Goal: Task Accomplishment & Management: Use online tool/utility

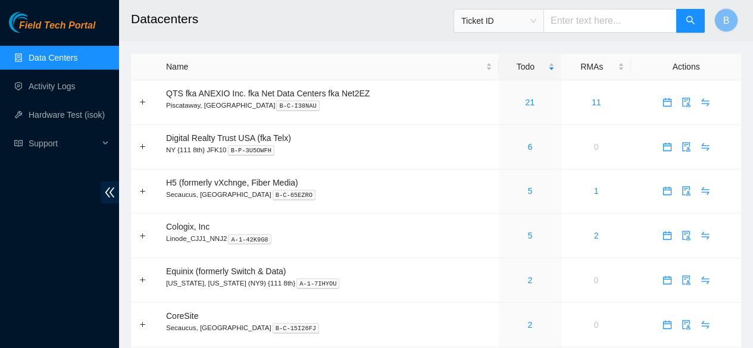
scroll to position [171, 0]
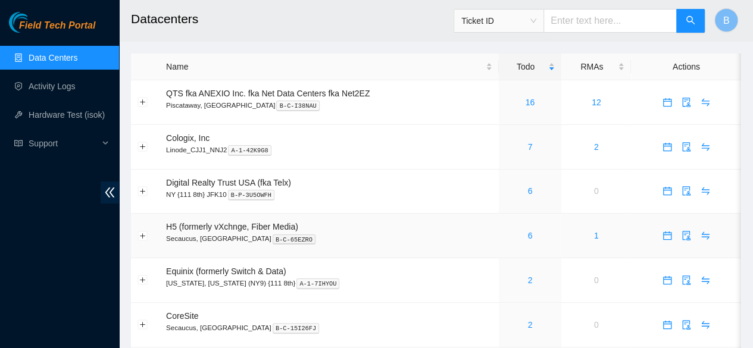
click at [532, 238] on div "6" at bounding box center [530, 235] width 49 height 13
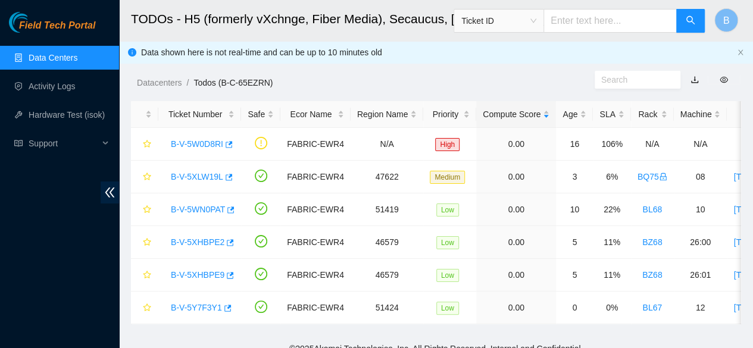
click at [51, 57] on link "Data Centers" at bounding box center [53, 58] width 49 height 10
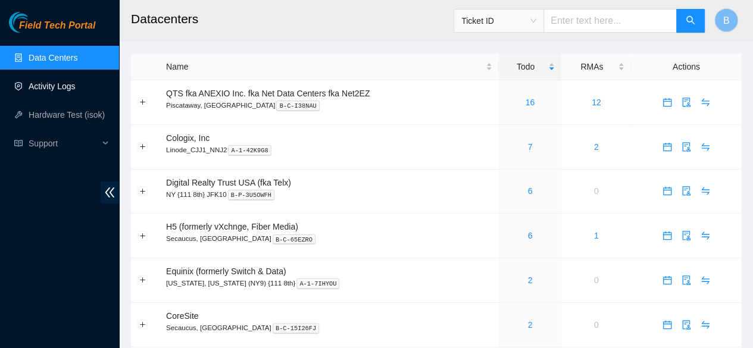
click at [73, 91] on link "Activity Logs" at bounding box center [52, 87] width 47 height 10
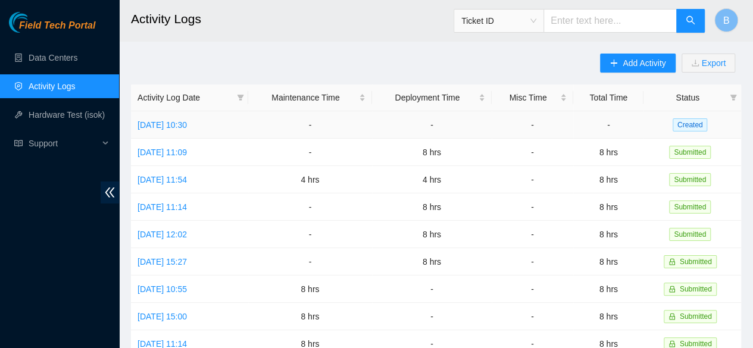
click at [170, 132] on td "Wed, 08 Oct 2025 10:30" at bounding box center [189, 124] width 117 height 27
click at [180, 124] on link "Wed, 08 Oct 2025 10:30" at bounding box center [162, 125] width 49 height 10
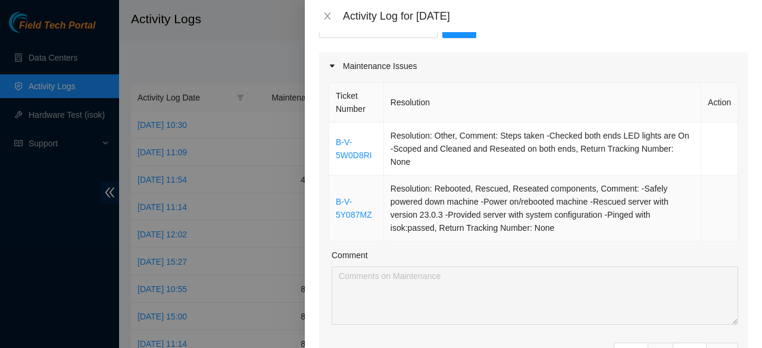
scroll to position [208, 0]
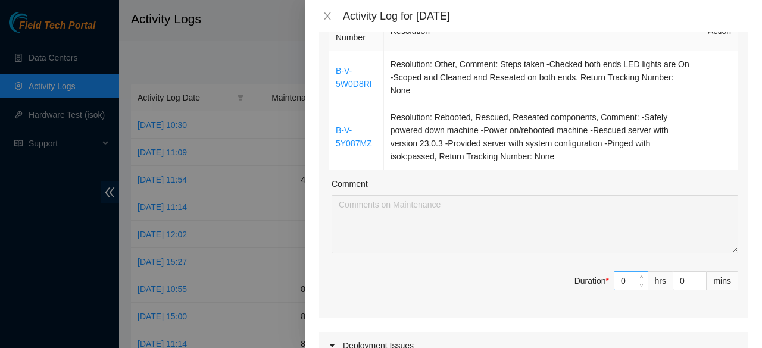
click at [618, 282] on input "0" at bounding box center [631, 281] width 33 height 18
type input "8"
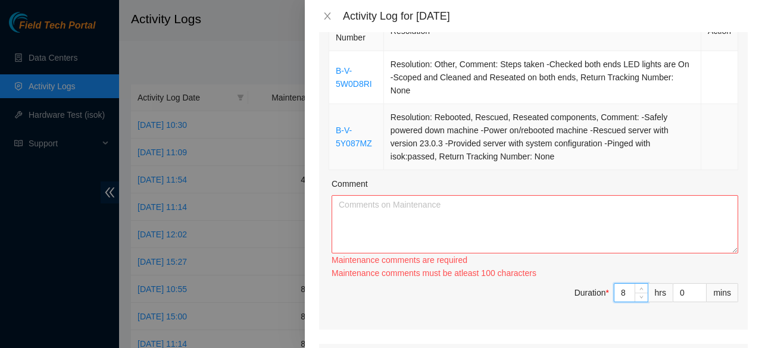
type input "8"
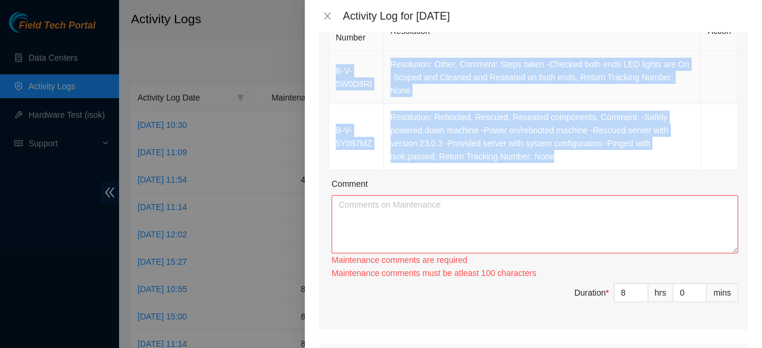
drag, startPoint x: 570, startPoint y: 154, endPoint x: 335, endPoint y: 73, distance: 249.0
click at [335, 73] on tbody "B-V-5W0D8RI Resolution: Other, Comment: Steps taken -Checked both ends LED ligh…" at bounding box center [533, 110] width 409 height 119
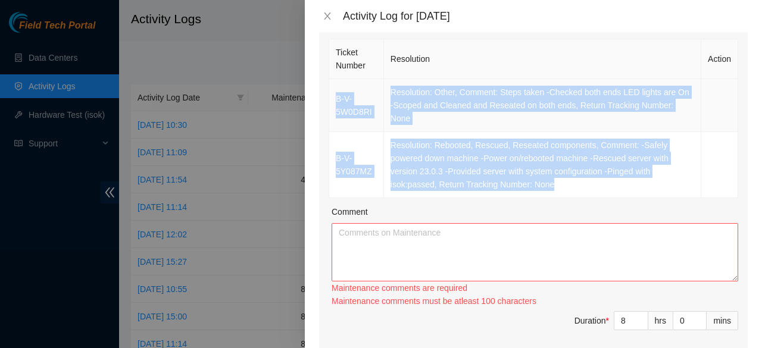
scroll to position [181, 0]
copy tbody "B-V-5W0D8RI Resolution: Other, Comment: Steps taken -Checked both ends LED ligh…"
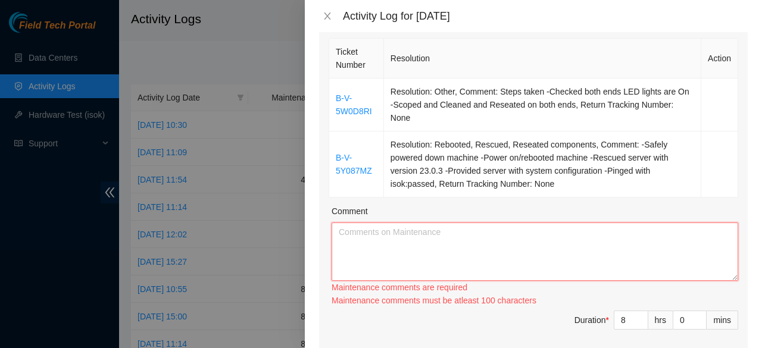
click at [354, 269] on textarea "Comment" at bounding box center [535, 252] width 407 height 58
paste textarea "B-V-5W0D8RI Resolution: Other, Comment: Steps taken -Checked both ends LED ligh…"
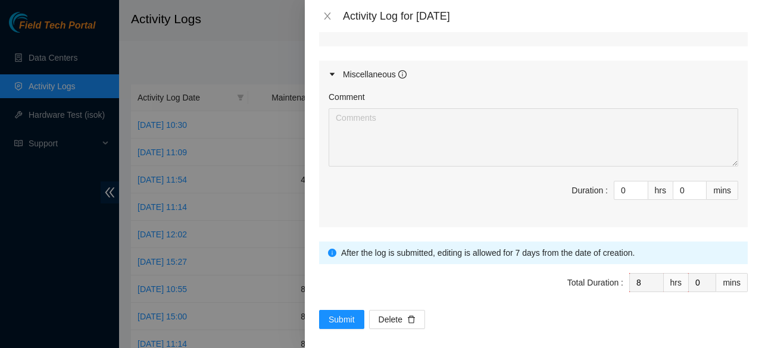
scroll to position [730, 0]
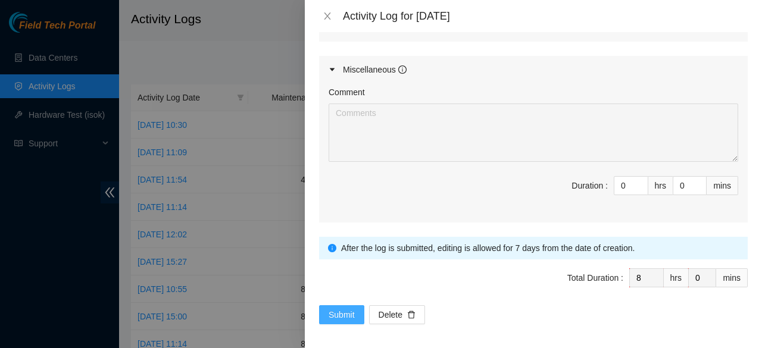
type textarea "B-V-5W0D8RI Resolution: Other, Comment: Steps taken -Checked both ends LED ligh…"
click at [341, 311] on span "Submit" at bounding box center [342, 314] width 26 height 13
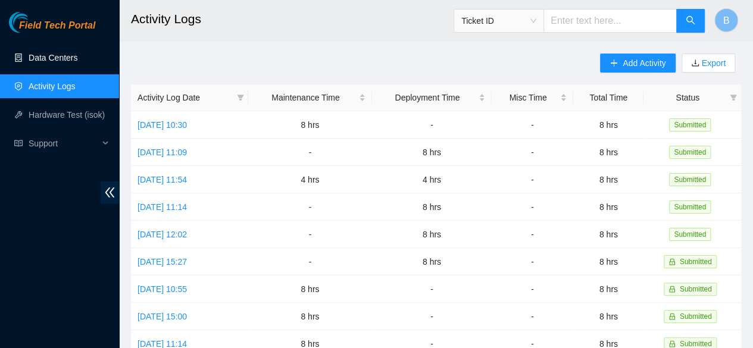
click at [38, 57] on link "Data Centers" at bounding box center [53, 58] width 49 height 10
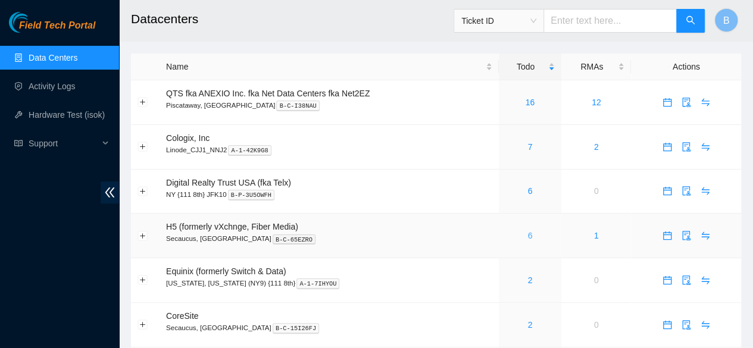
click at [530, 239] on link "6" at bounding box center [530, 236] width 5 height 10
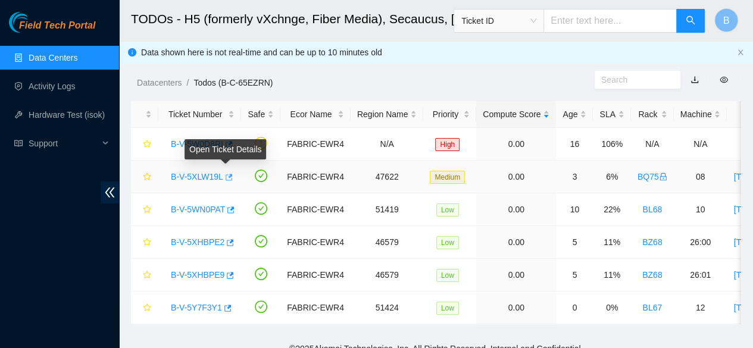
click at [227, 176] on icon "button" at bounding box center [229, 177] width 7 height 7
click at [230, 244] on div "B-V-5XHBPE2" at bounding box center [200, 242] width 70 height 19
click at [211, 239] on link "B-V-5XHBPE2" at bounding box center [198, 243] width 54 height 10
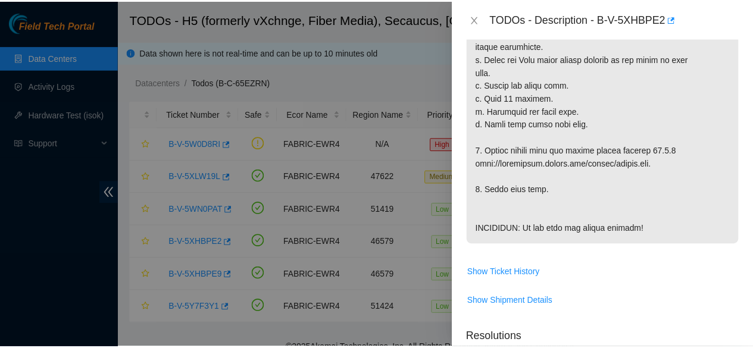
scroll to position [526, 0]
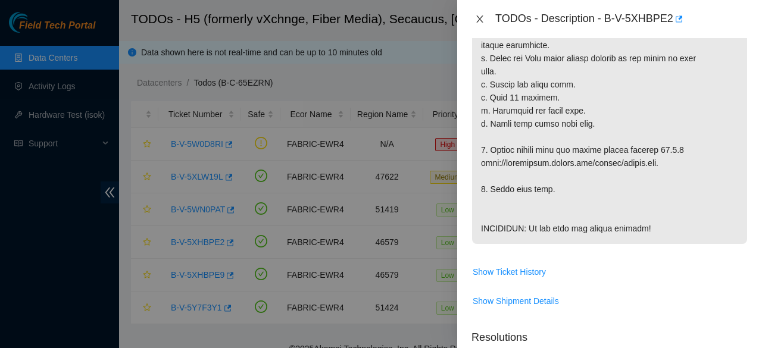
click at [478, 20] on icon "close" at bounding box center [480, 19] width 10 height 10
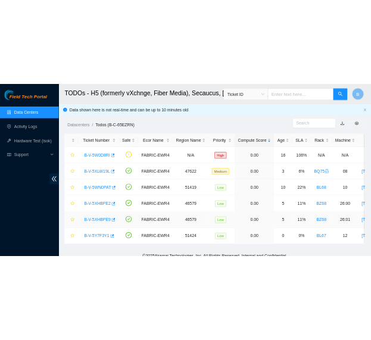
scroll to position [436, 0]
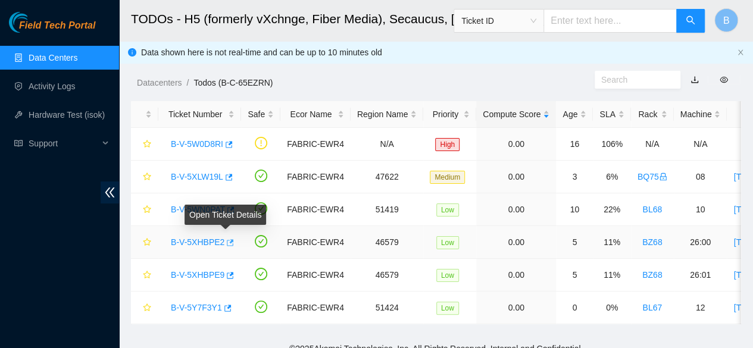
click at [227, 241] on icon "button" at bounding box center [230, 242] width 7 height 7
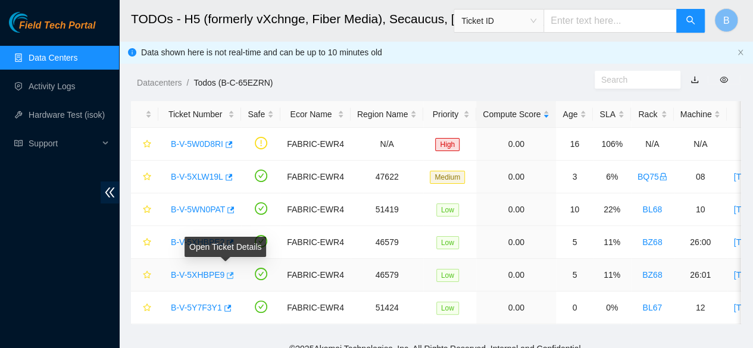
click at [225, 277] on icon "button" at bounding box center [229, 276] width 8 height 8
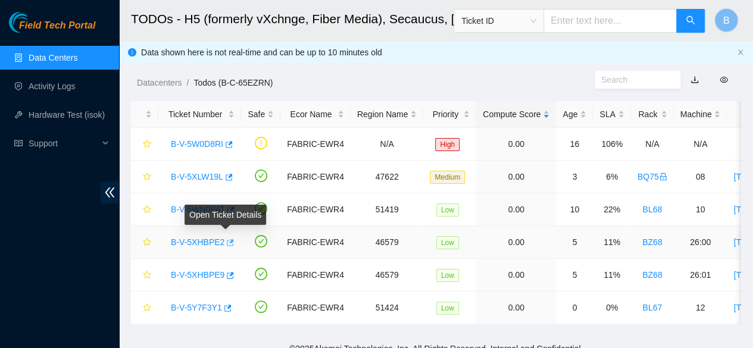
click at [228, 242] on icon "button" at bounding box center [229, 243] width 8 height 8
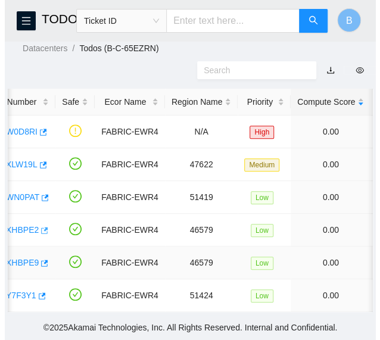
scroll to position [0, 27]
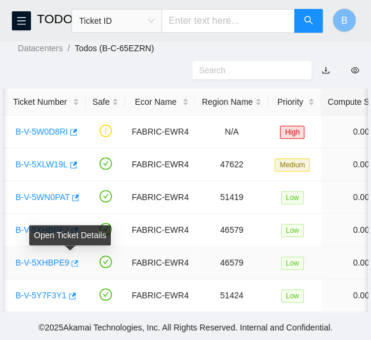
click at [73, 259] on icon "button" at bounding box center [74, 263] width 8 height 8
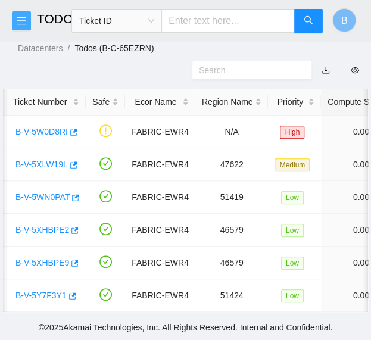
click at [24, 19] on icon "menu" at bounding box center [22, 21] width 10 height 10
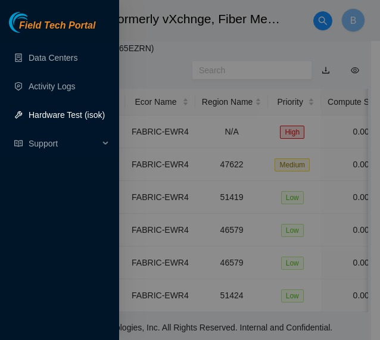
click at [63, 115] on link "Hardware Test (isok)" at bounding box center [67, 115] width 76 height 10
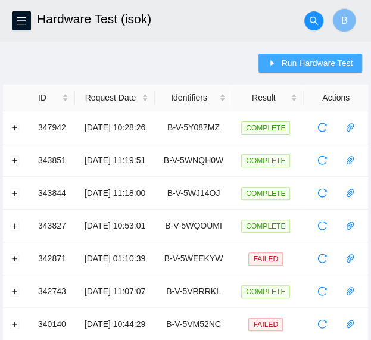
click at [311, 65] on span "Run Hardware Test" at bounding box center [316, 63] width 71 height 13
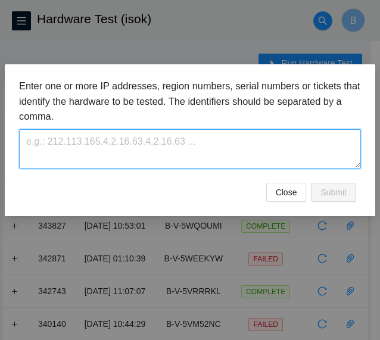
click at [74, 136] on textarea at bounding box center [190, 148] width 342 height 39
paste textarea "B-V-5XHBPE2"
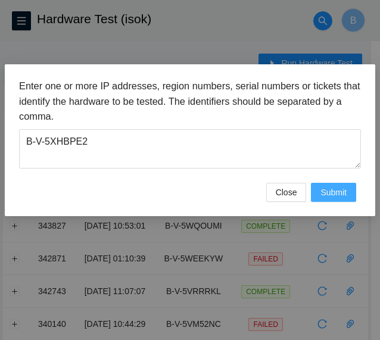
click at [327, 186] on span "Submit" at bounding box center [333, 192] width 26 height 13
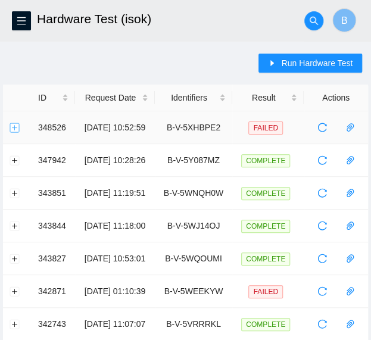
click at [14, 128] on button "Expand row" at bounding box center [15, 128] width 10 height 10
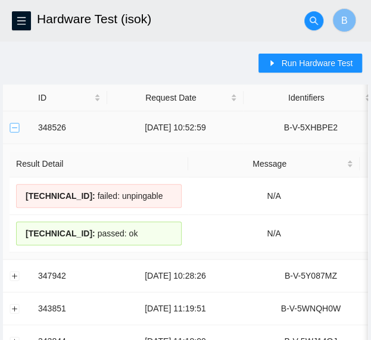
click at [14, 128] on button "Collapse row" at bounding box center [15, 128] width 10 height 10
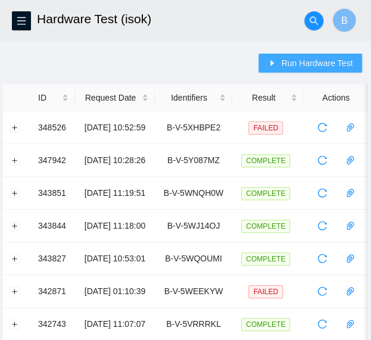
click at [323, 57] on span "Run Hardware Test" at bounding box center [316, 63] width 71 height 13
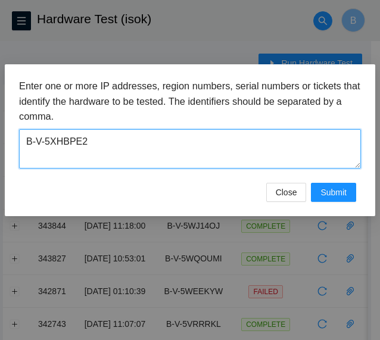
click at [104, 147] on textarea "B-V-5XHBPE2" at bounding box center [190, 148] width 342 height 39
paste textarea "9"
click at [94, 149] on textarea "B-V-5XHBPE9" at bounding box center [190, 148] width 342 height 39
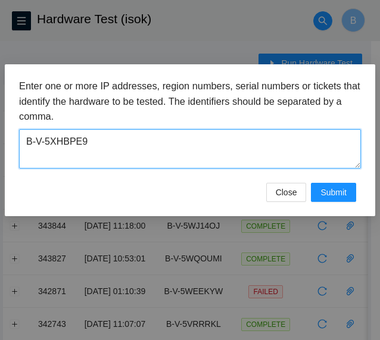
type textarea "B-V-5XHBPE9"
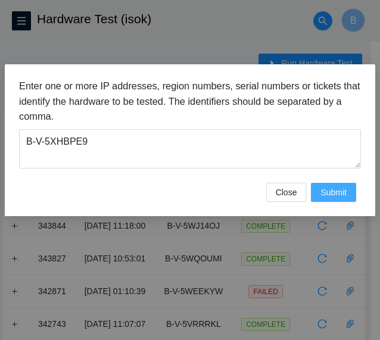
click at [326, 190] on span "Submit" at bounding box center [333, 192] width 26 height 13
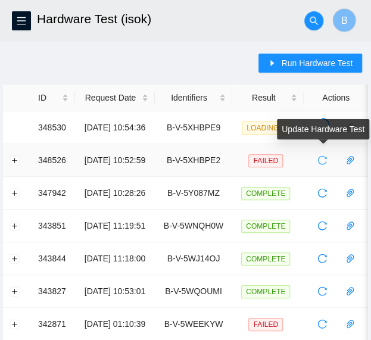
click at [323, 158] on icon "reload" at bounding box center [322, 160] width 10 height 10
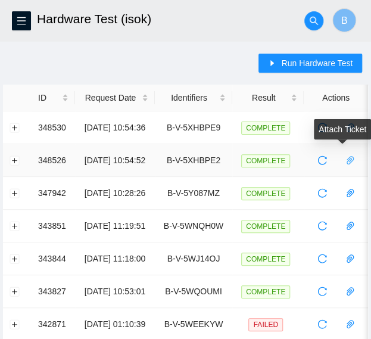
click at [355, 160] on icon "paper-clip" at bounding box center [350, 160] width 10 height 10
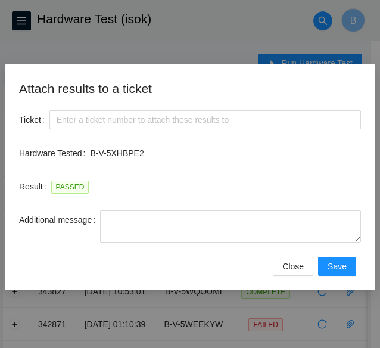
click at [150, 155] on p "B-V-5XHBPE2" at bounding box center [225, 152] width 271 height 13
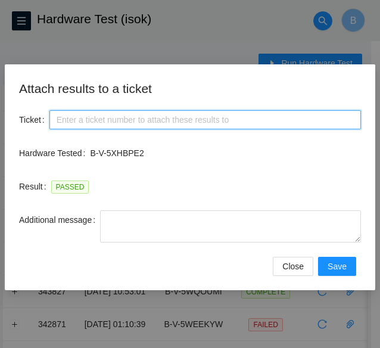
click at [197, 122] on input "Ticket" at bounding box center [204, 119] width 311 height 19
paste input "B-V-5XHBPE2"
type input "B-V-5XHBPE2"
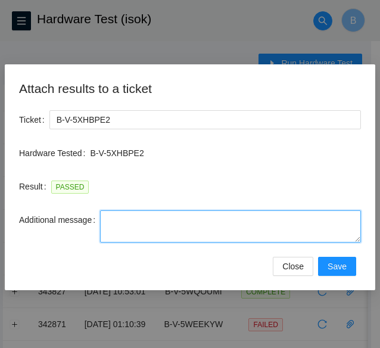
click at [182, 227] on textarea "Additional message" at bounding box center [230, 226] width 261 height 32
paste textarea "-Safely powered down machine -Replaced machine SN() with Machine SN() -Power on…"
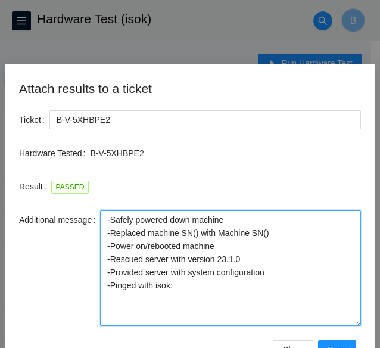
drag, startPoint x: 357, startPoint y: 238, endPoint x: 369, endPoint y: 322, distance: 84.7
click at [369, 322] on div "Attach results to a ticket Ticket B-V-5XHBPE2 Hardware Tested B-V-5XHBPE2 Resul…" at bounding box center [190, 218] width 370 height 309
drag, startPoint x: 269, startPoint y: 234, endPoint x: 116, endPoint y: 234, distance: 153.6
click at [116, 234] on textarea "-Safely powered down machine -Replaced machine SN() with Machine SN() -Power on…" at bounding box center [230, 268] width 261 height 116
click at [238, 261] on textarea "-Safely powered down machine -Reseated Power Cable -Power on/rebooted machine -…" at bounding box center [230, 268] width 261 height 116
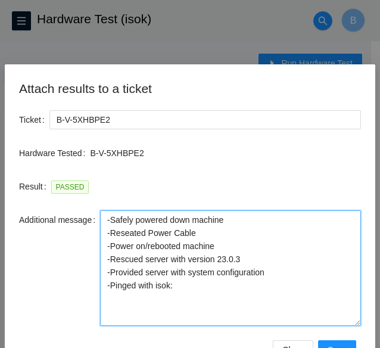
click at [223, 288] on textarea "-Safely powered down machine -Reseated Power Cable -Power on/rebooted machine -…" at bounding box center [230, 268] width 261 height 116
type textarea "-Safely powered down machine -Reseated Power Cable -Power on/rebooted machine -…"
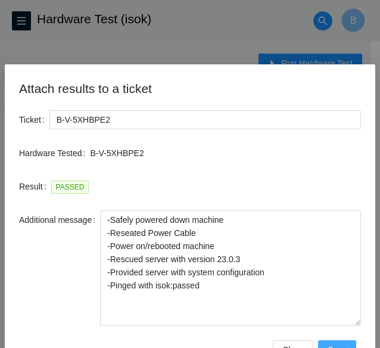
click at [342, 342] on button "Save" at bounding box center [337, 349] width 38 height 19
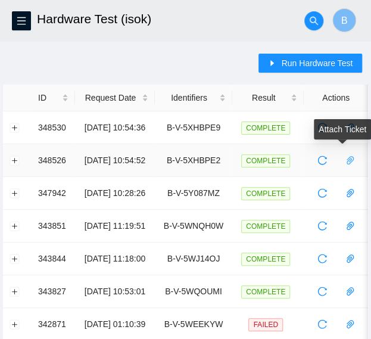
click at [351, 161] on icon "paper-clip" at bounding box center [349, 160] width 7 height 8
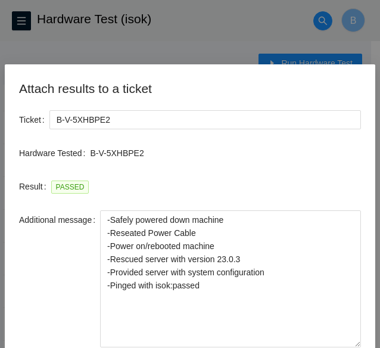
drag, startPoint x: 356, startPoint y: 236, endPoint x: 370, endPoint y: 341, distance: 106.4
click at [370, 341] on div "Attach results to a ticket Ticket B-V-5XHBPE2 Hardware Tested B-V-5XHBPE2 Resul…" at bounding box center [190, 229] width 370 height 330
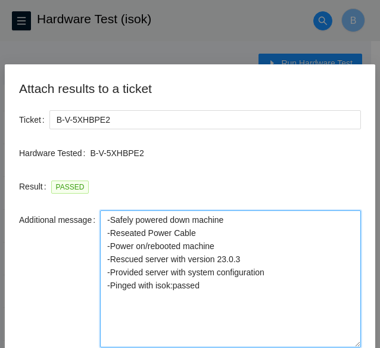
drag, startPoint x: 232, startPoint y: 303, endPoint x: 111, endPoint y: 217, distance: 148.2
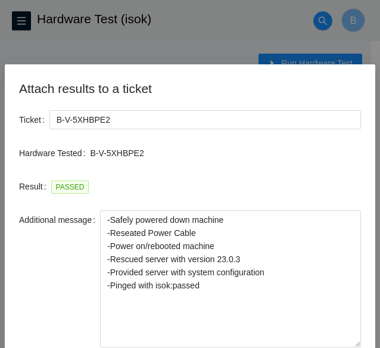
drag, startPoint x: 111, startPoint y: 217, endPoint x: 21, endPoint y: 255, distance: 97.9
click at [21, 255] on div "Additional message" at bounding box center [59, 278] width 81 height 137
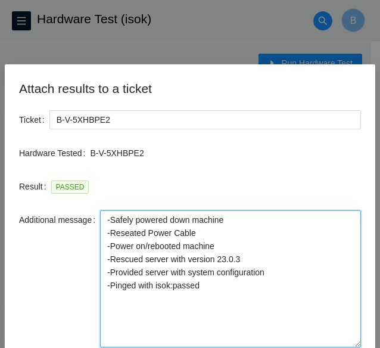
drag, startPoint x: 210, startPoint y: 286, endPoint x: 98, endPoint y: 219, distance: 130.1
click at [100, 219] on textarea "-Safely powered down machine -Reseated Power Cable -Power on/rebooted machine -…" at bounding box center [230, 278] width 261 height 137
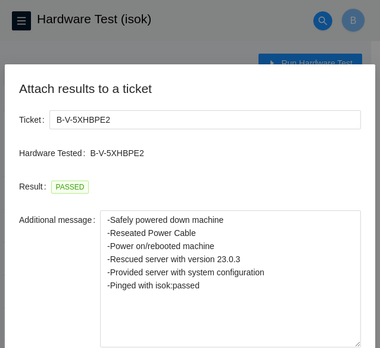
click at [183, 40] on div "Attach results to a ticket Ticket B-V-5XHBPE2 Hardware Tested B-V-5XHBPE2 Resul…" at bounding box center [190, 174] width 380 height 348
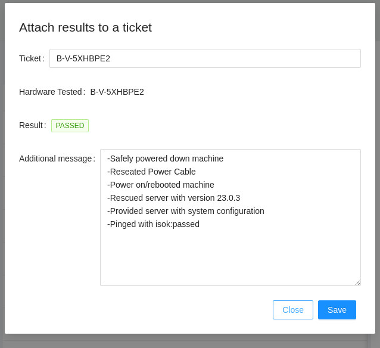
click at [285, 314] on span "Close" at bounding box center [292, 309] width 21 height 13
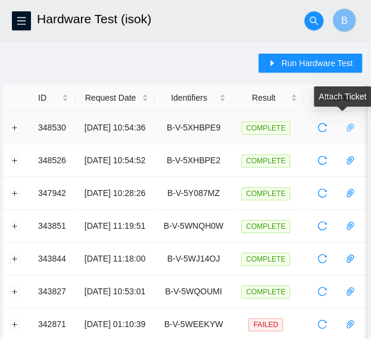
click at [354, 127] on icon "paper-clip" at bounding box center [350, 128] width 10 height 10
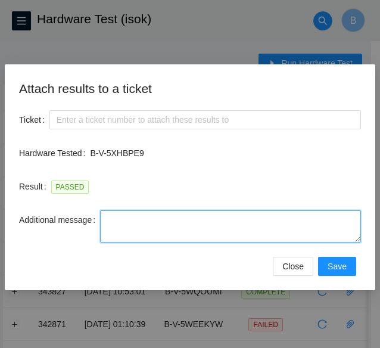
click at [152, 226] on textarea "Additional message" at bounding box center [230, 226] width 261 height 32
paste textarea "-Safely powered down machine -Reseated Power Cable -Power on/rebooted machine -…"
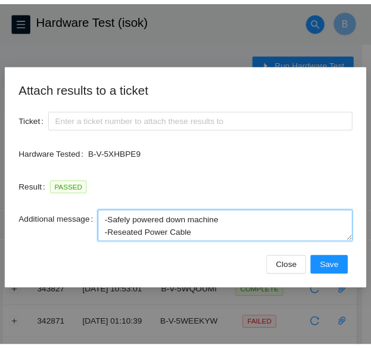
scroll to position [49, 0]
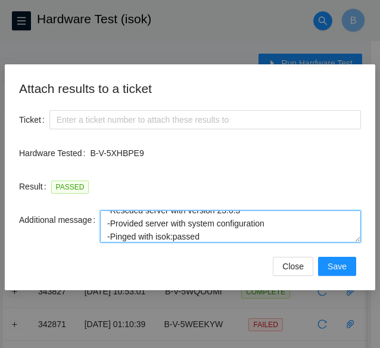
type textarea "-Safely powered down machine -Reseated Power Cable -Power on/rebooted machine -…"
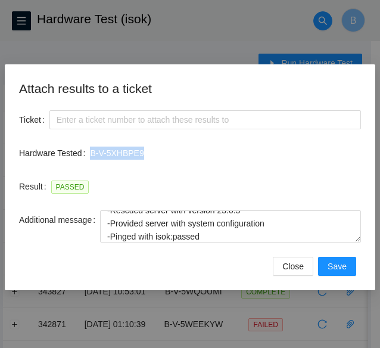
drag, startPoint x: 139, startPoint y: 152, endPoint x: 91, endPoint y: 153, distance: 48.2
click at [91, 153] on p "B-V-5XHBPE9" at bounding box center [225, 152] width 271 height 13
copy p "B-V-5XHBPE9"
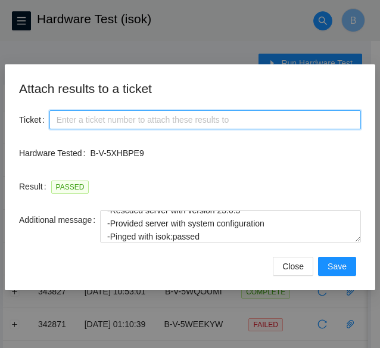
click at [94, 119] on input "Ticket" at bounding box center [204, 119] width 311 height 19
paste input "B-V-5XHBPE9"
type input "B-V-5XHBPE9"
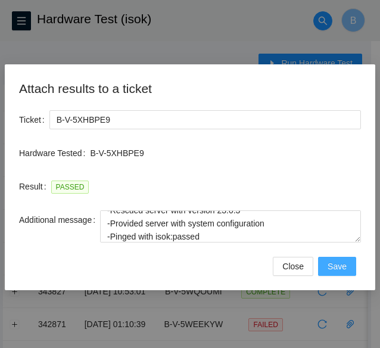
click at [349, 271] on button "Save" at bounding box center [337, 266] width 38 height 19
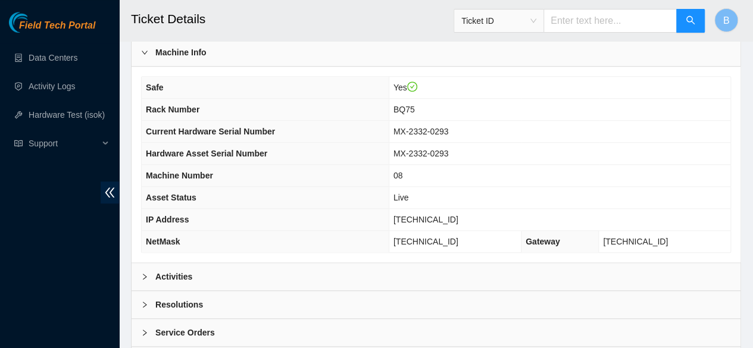
scroll to position [397, 0]
click at [164, 283] on b "Activities" at bounding box center [173, 276] width 37 height 13
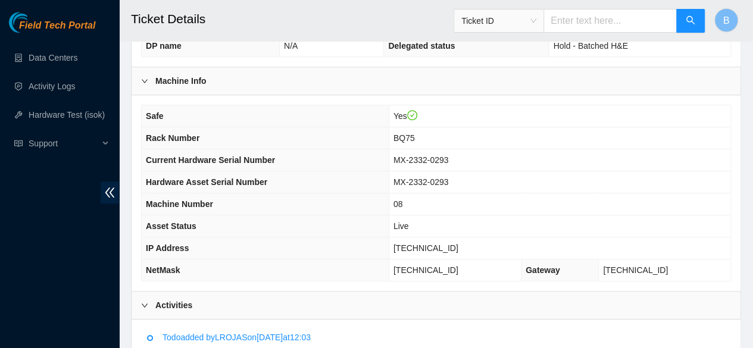
scroll to position [363, 0]
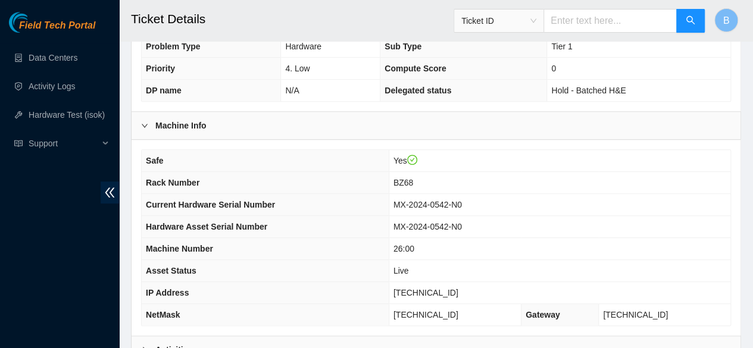
scroll to position [417, 0]
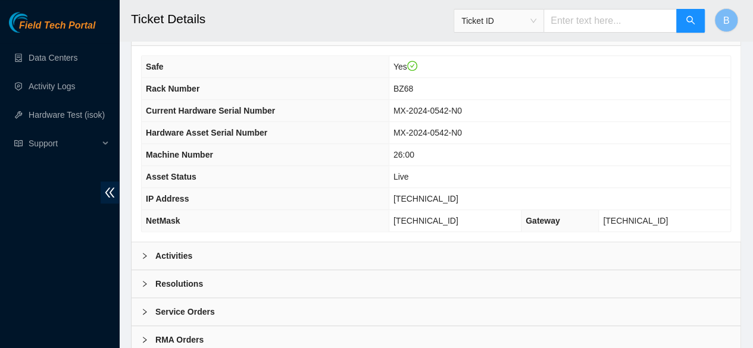
click at [171, 261] on b "Activities" at bounding box center [173, 256] width 37 height 13
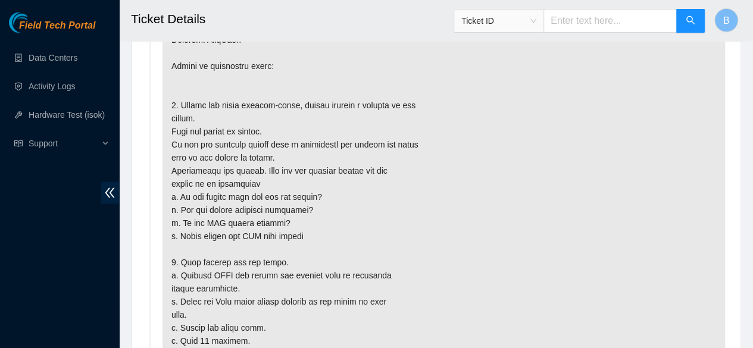
scroll to position [751, 0]
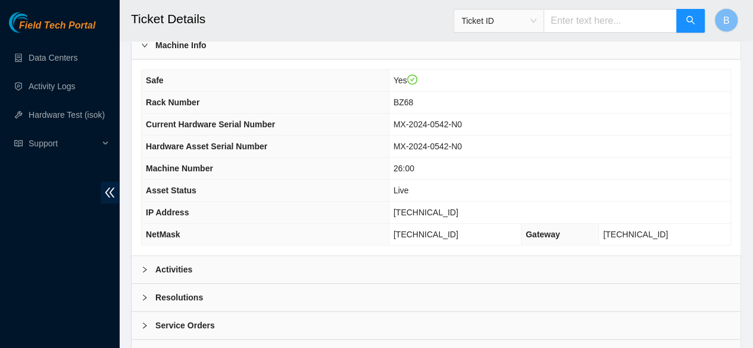
scroll to position [420, 0]
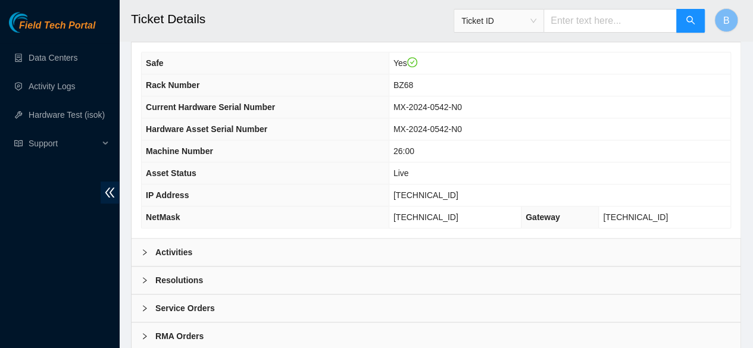
click at [227, 252] on div "Activities" at bounding box center [436, 252] width 609 height 27
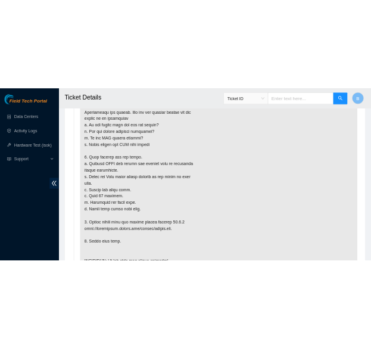
scroll to position [887, 0]
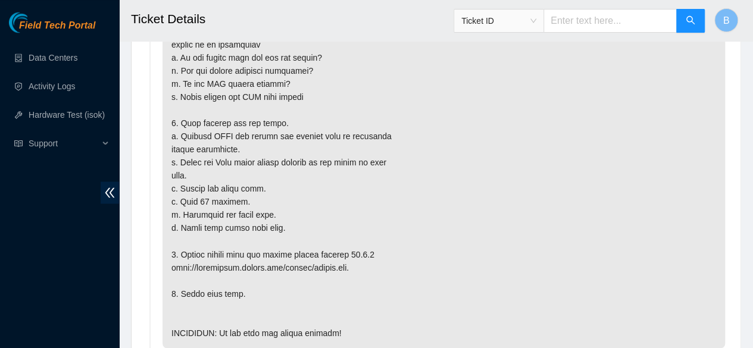
click at [364, 192] on p at bounding box center [444, 91] width 563 height 516
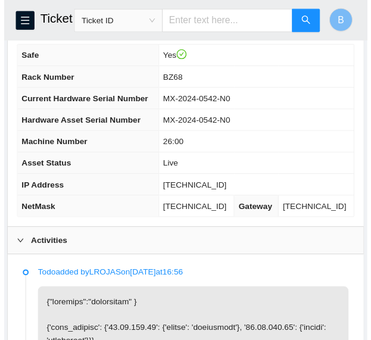
scroll to position [472, 0]
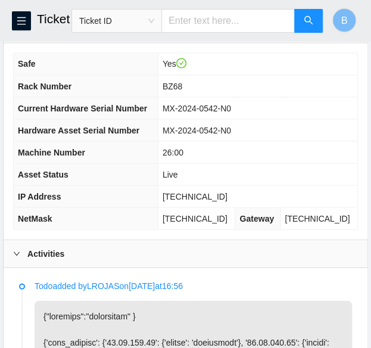
click at [206, 201] on span "23.40.178.54" at bounding box center [195, 196] width 65 height 10
click at [196, 201] on span "23.40.178.54" at bounding box center [195, 196] width 65 height 10
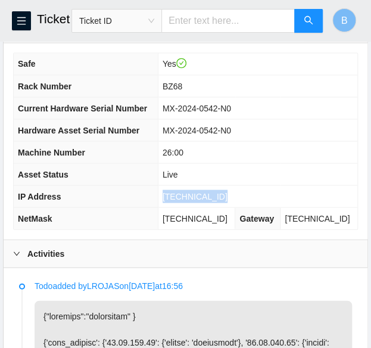
click at [196, 201] on span "23.40.178.54" at bounding box center [195, 196] width 65 height 10
copy span "23.40.178.54"
click at [211, 223] on span "[TECHNICAL_ID]" at bounding box center [195, 218] width 65 height 10
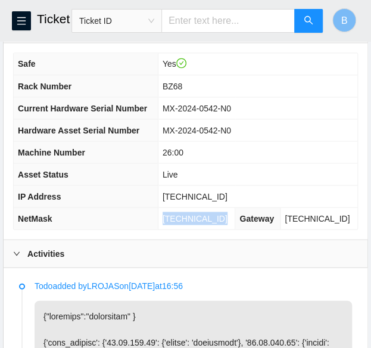
click at [211, 223] on span "[TECHNICAL_ID]" at bounding box center [195, 218] width 65 height 10
copy span "[TECHNICAL_ID]"
click at [182, 91] on span "BZ68" at bounding box center [173, 86] width 20 height 10
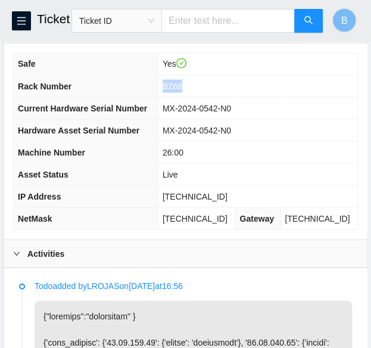
copy span "BZ68"
click at [183, 157] on span "26:00" at bounding box center [173, 152] width 21 height 10
copy span "26:00"
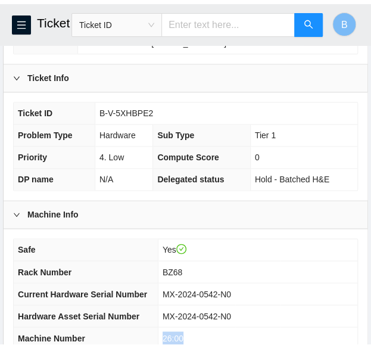
scroll to position [290, 0]
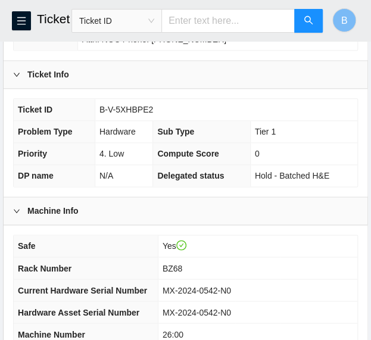
click at [136, 114] on span "B-V-5XHBPE2" at bounding box center [126, 110] width 54 height 10
copy span "B-V-5XHBPE2"
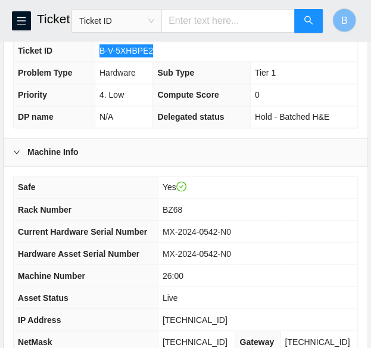
scroll to position [350, 0]
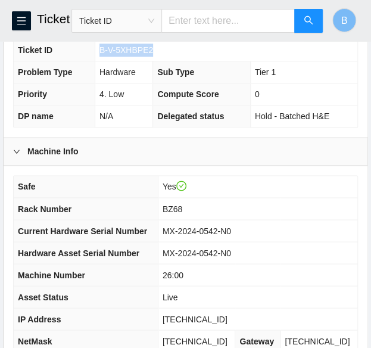
copy span "B-V-5XHBPE2"
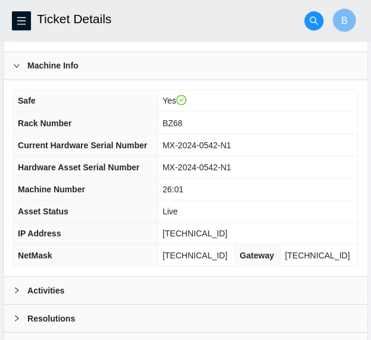
scroll to position [438, 0]
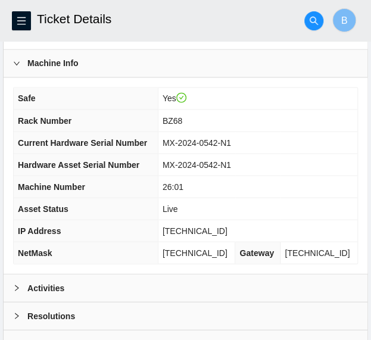
click at [198, 235] on span "[TECHNICAL_ID]" at bounding box center [195, 231] width 65 height 10
copy span "[TECHNICAL_ID]"
click at [200, 257] on span "[TECHNICAL_ID]" at bounding box center [195, 253] width 65 height 10
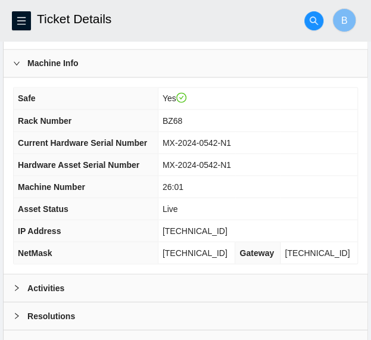
click at [200, 257] on span "[TECHNICAL_ID]" at bounding box center [195, 253] width 65 height 10
copy span "[TECHNICAL_ID]"
click at [182, 125] on span "BZ68" at bounding box center [173, 121] width 20 height 10
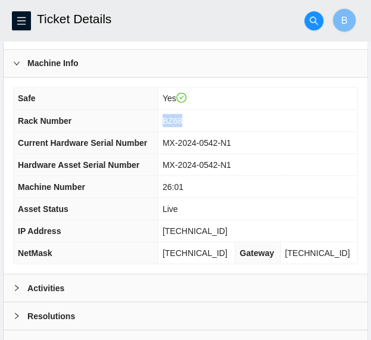
click at [182, 125] on span "BZ68" at bounding box center [173, 121] width 20 height 10
copy span "BZ68"
click at [180, 191] on span "26:01" at bounding box center [173, 187] width 21 height 10
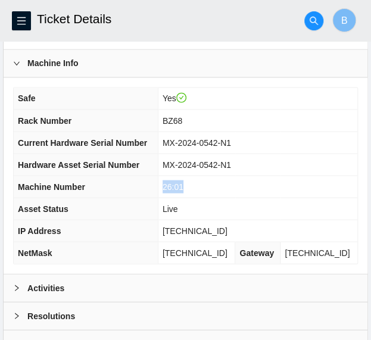
copy span "26:01"
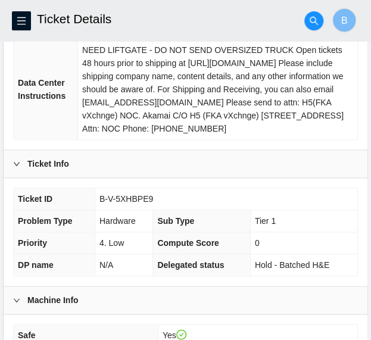
click at [138, 204] on span "B-V-5XHBPE9" at bounding box center [126, 199] width 54 height 10
copy span "B-V-5XHBPE9"
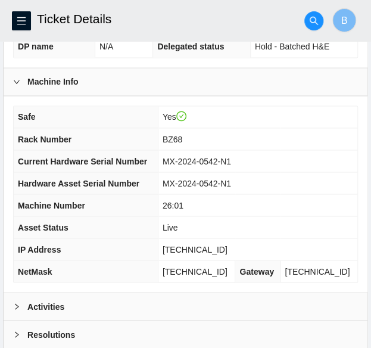
scroll to position [420, 0]
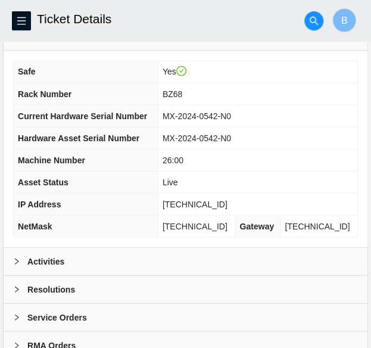
scroll to position [524, 0]
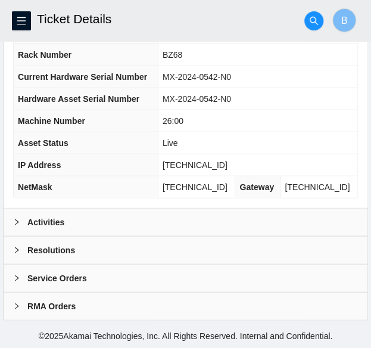
click at [44, 245] on b "Resolutions" at bounding box center [51, 249] width 48 height 13
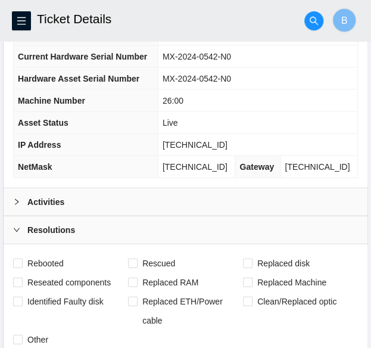
scroll to position [626, 0]
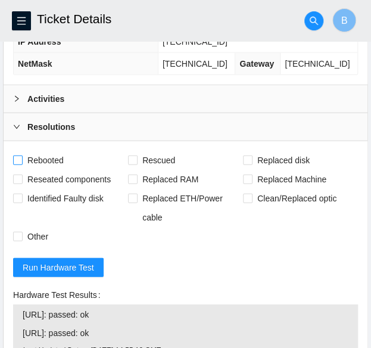
click at [17, 165] on span at bounding box center [18, 160] width 10 height 10
click at [17, 164] on input "Rebooted" at bounding box center [17, 159] width 8 height 8
checkbox input "true"
click at [17, 183] on input "Reseated components" at bounding box center [17, 178] width 8 height 8
checkbox input "true"
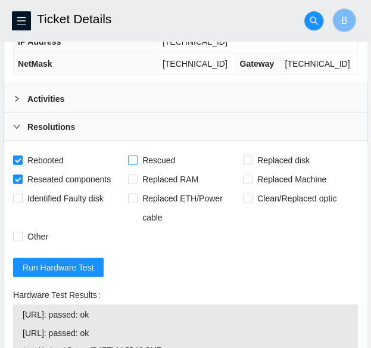
click at [134, 164] on input "Rescued" at bounding box center [132, 159] width 8 height 8
checkbox input "true"
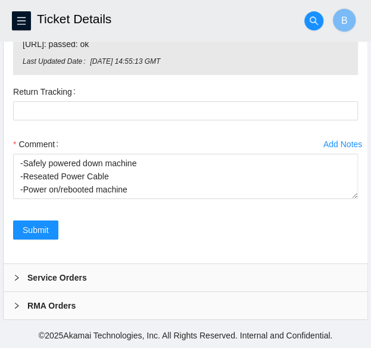
scroll to position [934, 0]
click at [29, 228] on span "Submit" at bounding box center [36, 229] width 26 height 13
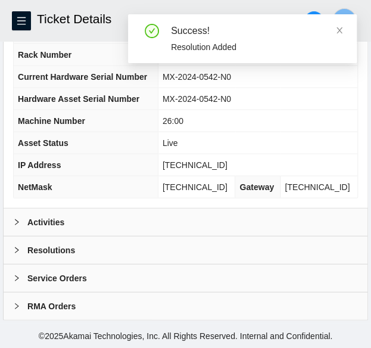
scroll to position [522, 0]
click at [15, 253] on icon "right" at bounding box center [16, 249] width 7 height 7
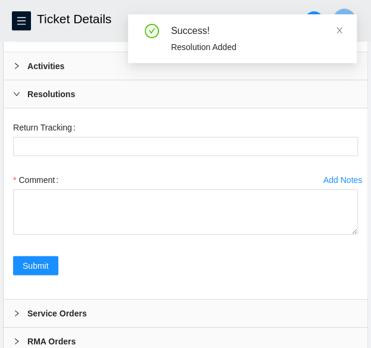
scroll to position [660, 0]
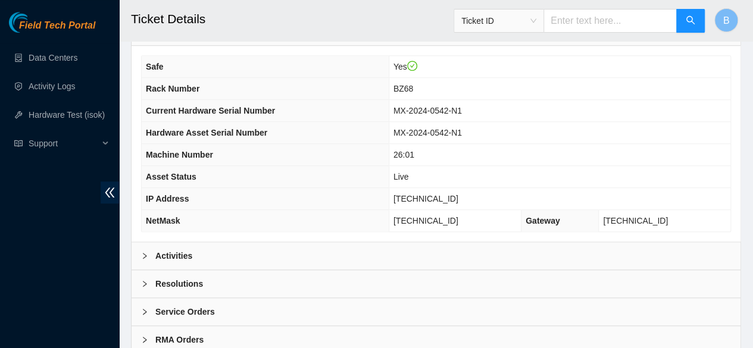
scroll to position [417, 0]
click at [152, 290] on div at bounding box center [148, 283] width 14 height 13
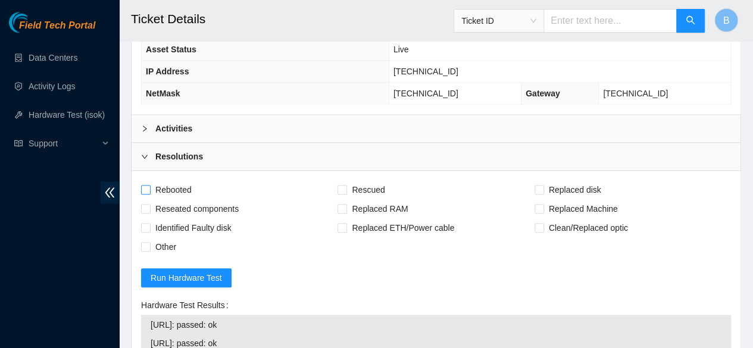
scroll to position [545, 0]
click at [151, 199] on span "Rebooted" at bounding box center [174, 189] width 46 height 19
click at [149, 193] on input "Rebooted" at bounding box center [145, 189] width 8 height 8
checkbox input "true"
click at [149, 213] on span at bounding box center [146, 209] width 10 height 10
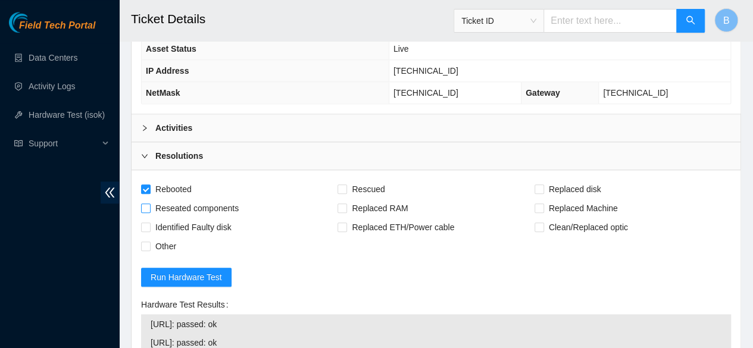
click at [149, 212] on input "Reseated components" at bounding box center [145, 208] width 8 height 8
checkbox input "true"
click at [346, 194] on span at bounding box center [343, 190] width 10 height 10
click at [346, 193] on input "Rescued" at bounding box center [342, 189] width 8 height 8
checkbox input "true"
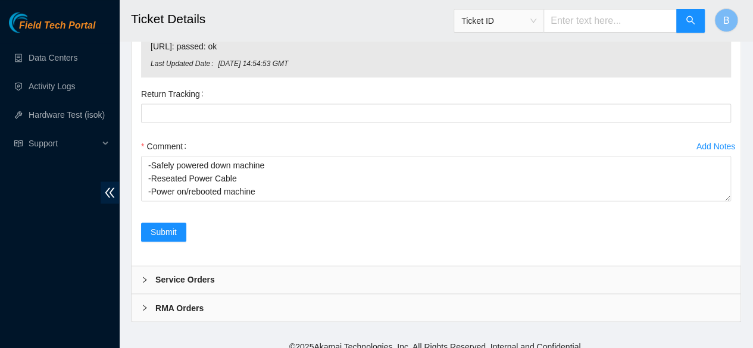
scroll to position [843, 0]
click at [161, 238] on span "Submit" at bounding box center [164, 230] width 26 height 13
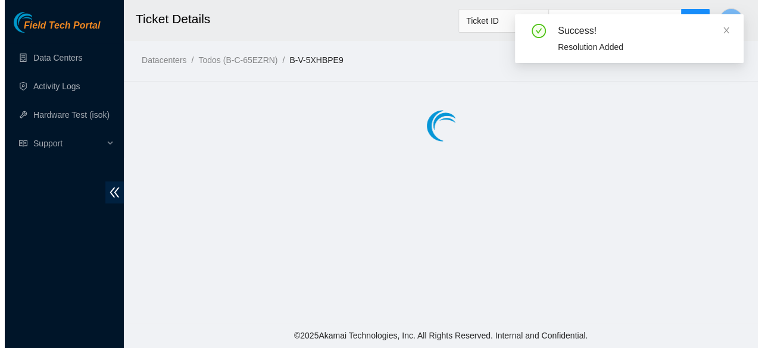
scroll to position [0, 0]
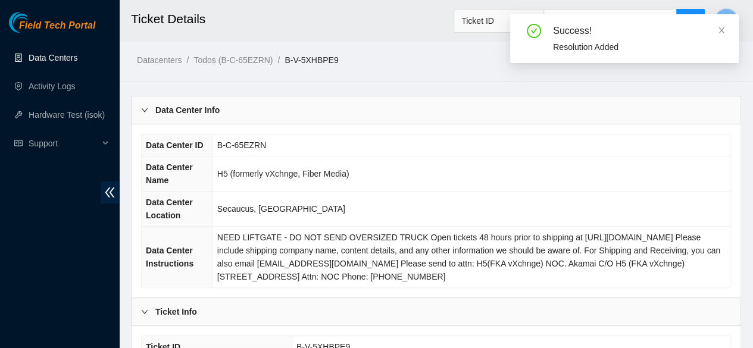
click at [50, 63] on link "Data Centers" at bounding box center [53, 58] width 49 height 10
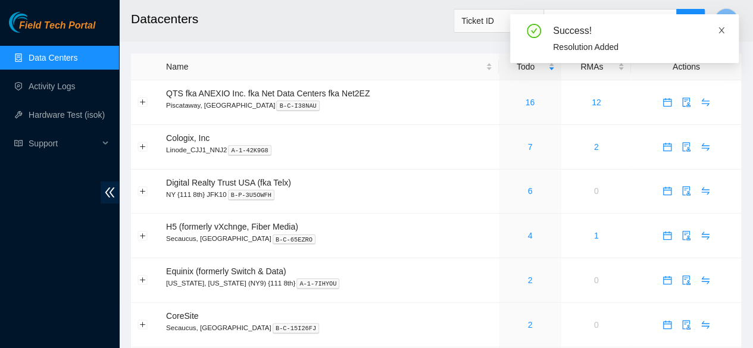
click at [379, 30] on icon "close" at bounding box center [722, 30] width 6 height 6
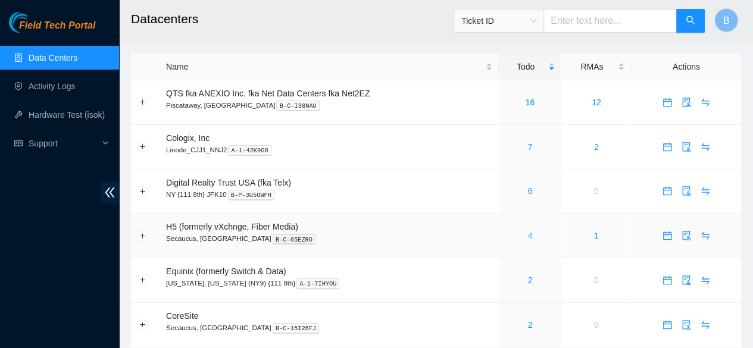
click at [379, 239] on link "4" at bounding box center [530, 236] width 5 height 10
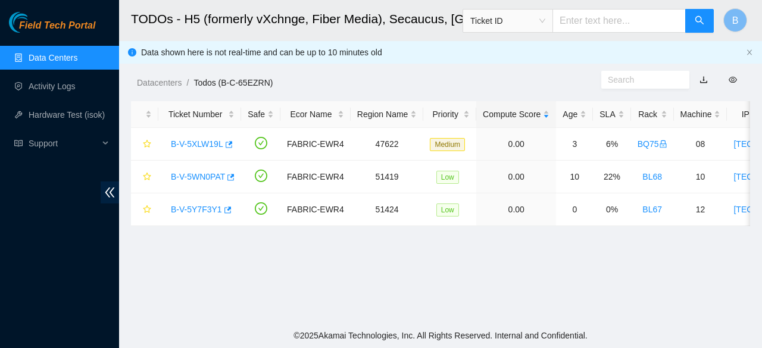
click at [39, 53] on link "Data Centers" at bounding box center [53, 58] width 49 height 10
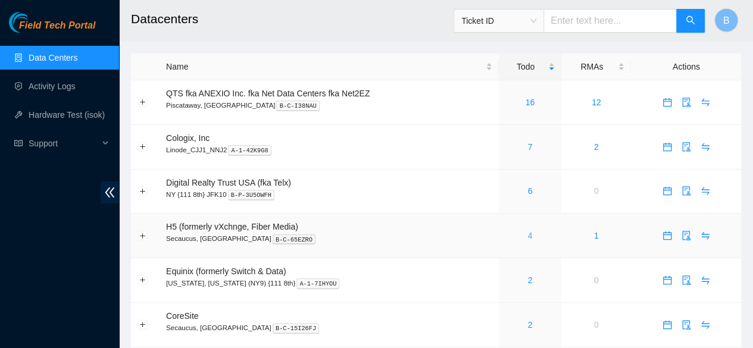
click at [379, 239] on link "4" at bounding box center [530, 236] width 5 height 10
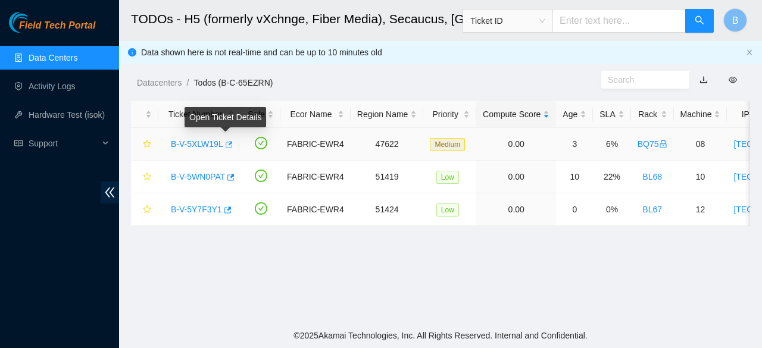
click at [227, 146] on icon "button" at bounding box center [228, 145] width 8 height 8
click at [230, 145] on div "B-V-5XLW19L" at bounding box center [200, 144] width 70 height 19
click at [227, 145] on icon "button" at bounding box center [228, 145] width 8 height 8
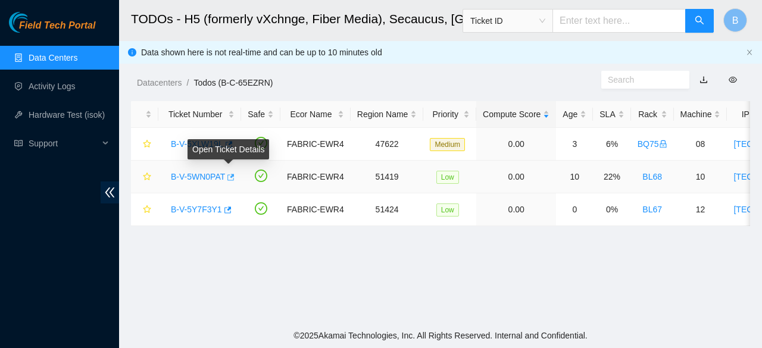
click at [230, 171] on button "button" at bounding box center [230, 177] width 10 height 19
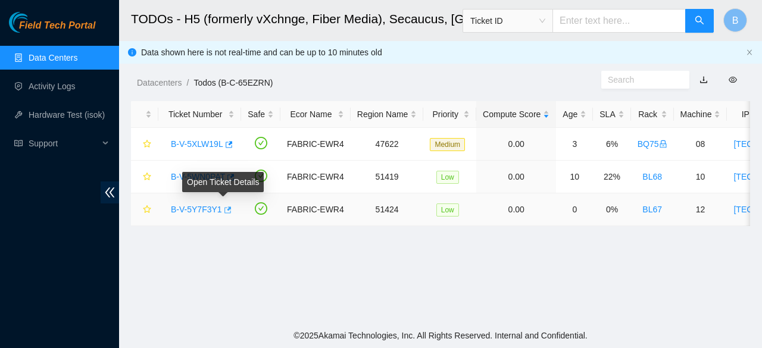
click at [227, 210] on icon "button" at bounding box center [227, 210] width 8 height 8
click at [38, 60] on link "Data Centers" at bounding box center [53, 58] width 49 height 10
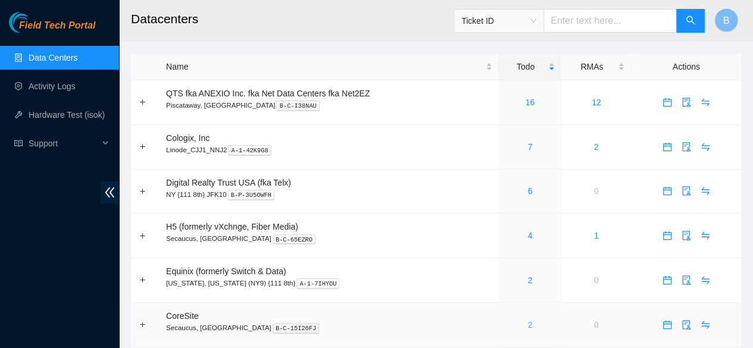
click at [379, 327] on link "2" at bounding box center [530, 325] width 5 height 10
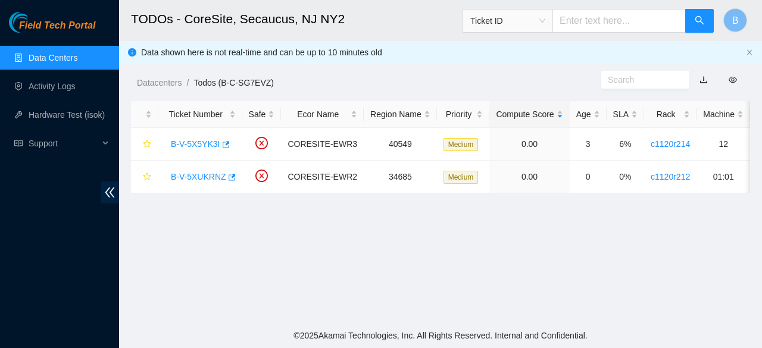
drag, startPoint x: 453, startPoint y: 230, endPoint x: 287, endPoint y: 230, distance: 166.1
click at [287, 230] on main "TODOs - CoreSite, Secaucus, NJ NY2 Ticket ID B Data shown here is not real-time…" at bounding box center [440, 161] width 643 height 323
click at [29, 82] on link "Activity Logs" at bounding box center [52, 87] width 47 height 10
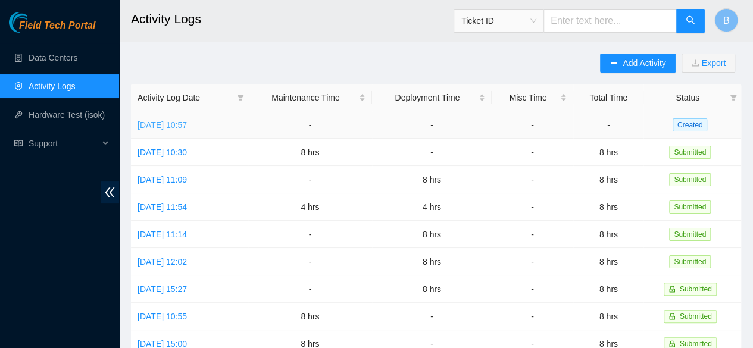
click at [182, 122] on link "[DATE] 10:57" at bounding box center [162, 125] width 49 height 10
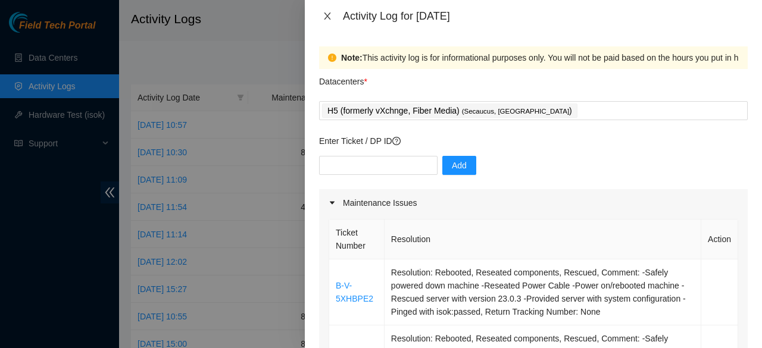
click at [328, 20] on icon "close" at bounding box center [328, 16] width 10 height 10
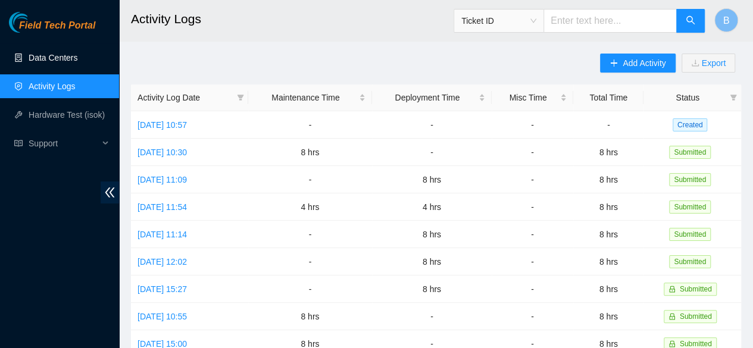
click at [63, 63] on link "Data Centers" at bounding box center [53, 58] width 49 height 10
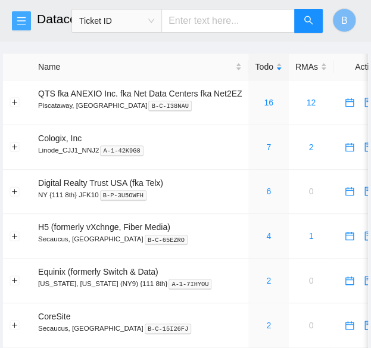
click at [24, 16] on icon "menu" at bounding box center [22, 21] width 10 height 10
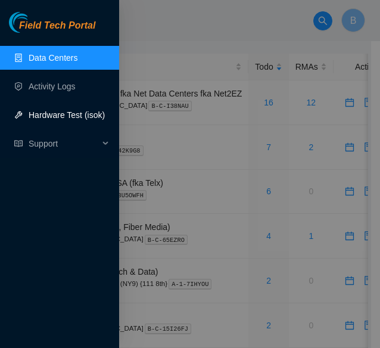
click at [57, 116] on link "Hardware Test (isok)" at bounding box center [67, 115] width 76 height 10
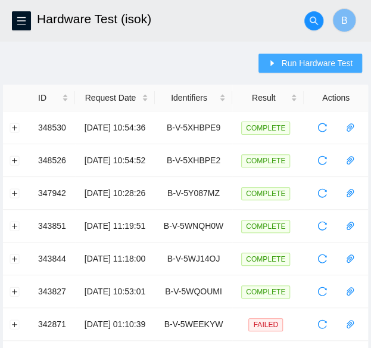
click at [295, 54] on button "Run Hardware Test" at bounding box center [310, 63] width 104 height 19
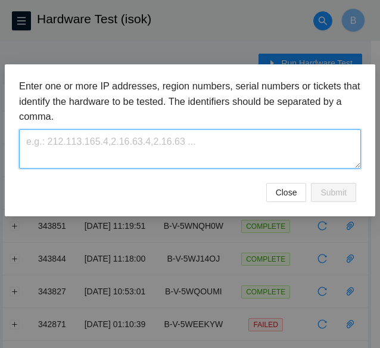
click at [90, 146] on textarea at bounding box center [190, 148] width 342 height 39
paste textarea "B-V-5XLW19L"
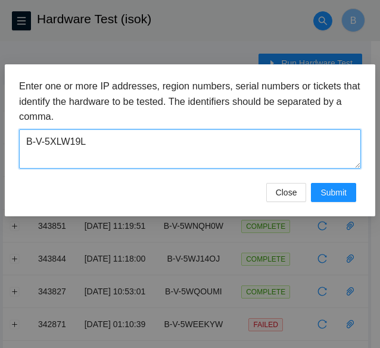
type textarea "B-V-5XLW19L"
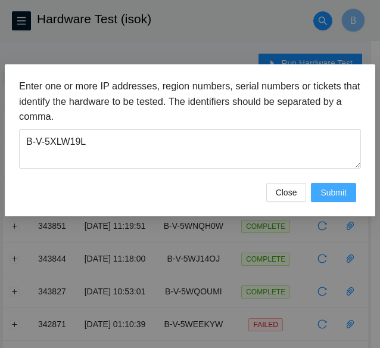
click at [333, 195] on span "Submit" at bounding box center [333, 192] width 26 height 13
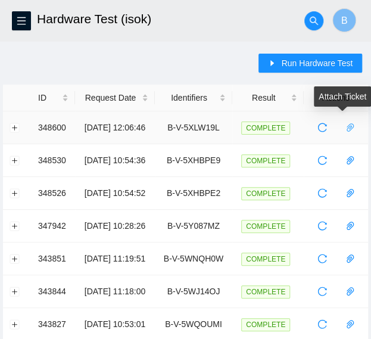
click at [357, 126] on span "paper-clip" at bounding box center [350, 128] width 18 height 10
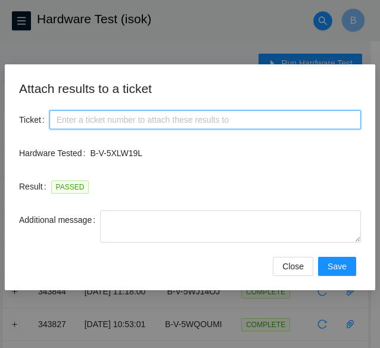
click at [118, 120] on input "Ticket" at bounding box center [204, 119] width 311 height 19
paste input "B-V-5XLW19L"
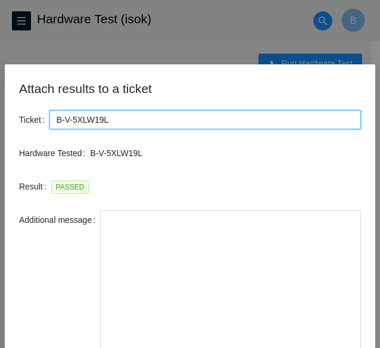
drag, startPoint x: 360, startPoint y: 238, endPoint x: 329, endPoint y: 376, distance: 142.0
click at [329, 347] on html "FTP Data Centers Activity Logs Hardware Test (isok) Support Hardware Test (isok…" at bounding box center [190, 174] width 380 height 348
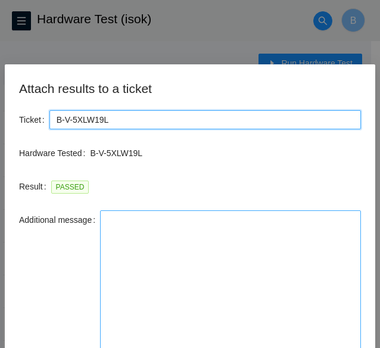
scroll to position [61, 0]
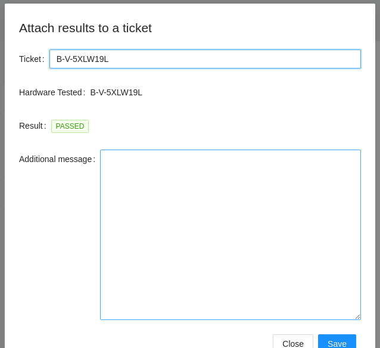
type input "B-V-5XLW19L"
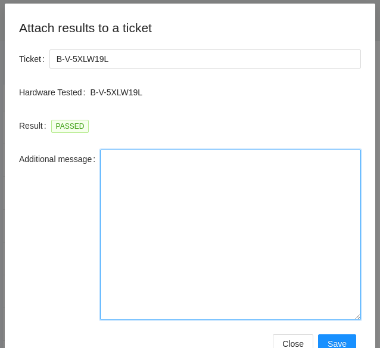
click at [186, 197] on textarea "Additional message" at bounding box center [230, 234] width 261 height 170
paste textarea "-Safely powered down machine -Reseated Power Cable -Power on/rebooted machine -…"
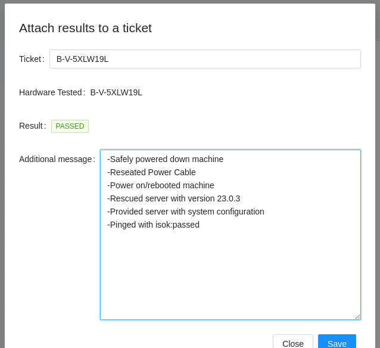
click at [202, 171] on textarea "-Safely powered down machine -Reseated Power Cable -Power on/rebooted machine -…" at bounding box center [230, 234] width 261 height 170
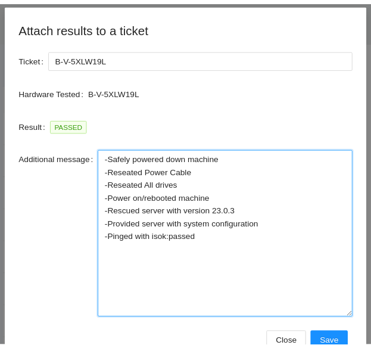
scroll to position [95, 0]
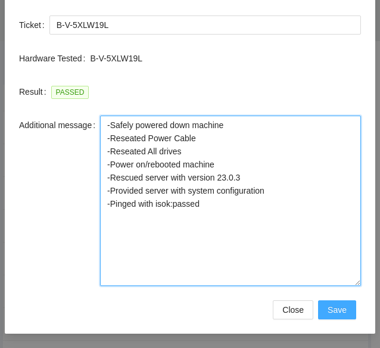
type textarea "-Safely powered down machine -Reseated Power Cable -Reseated All drives -Power …"
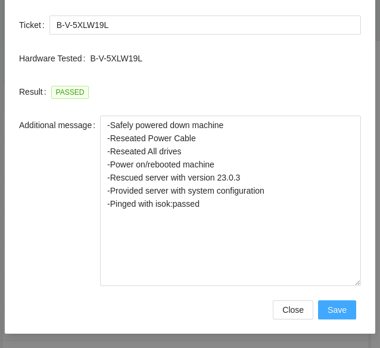
click at [341, 308] on span "Save" at bounding box center [337, 309] width 19 height 13
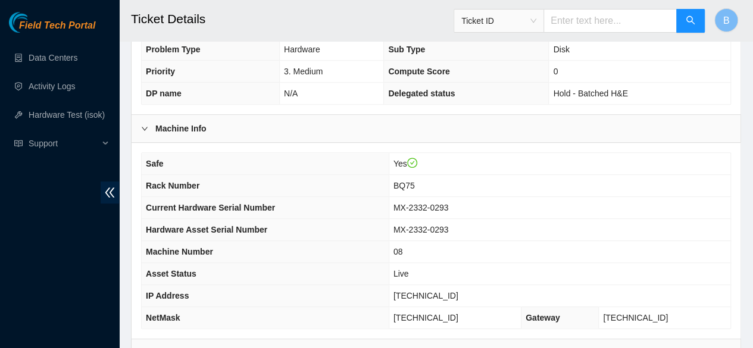
scroll to position [466, 0]
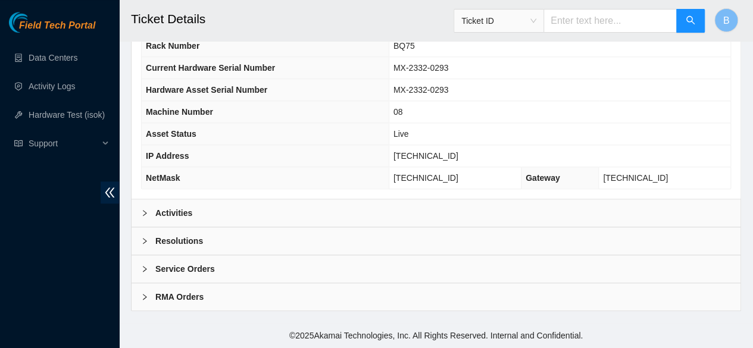
click at [180, 223] on div "Activities" at bounding box center [436, 212] width 609 height 27
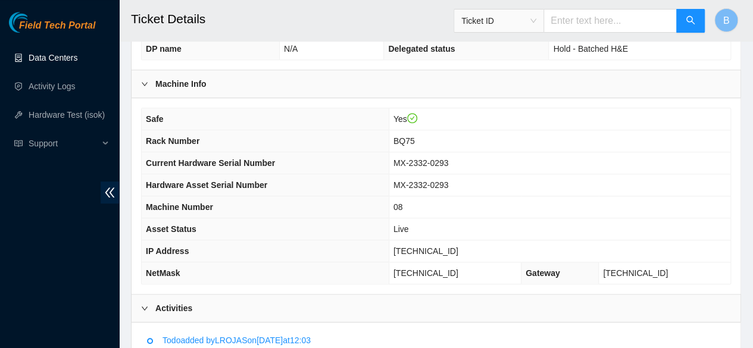
scroll to position [356, 0]
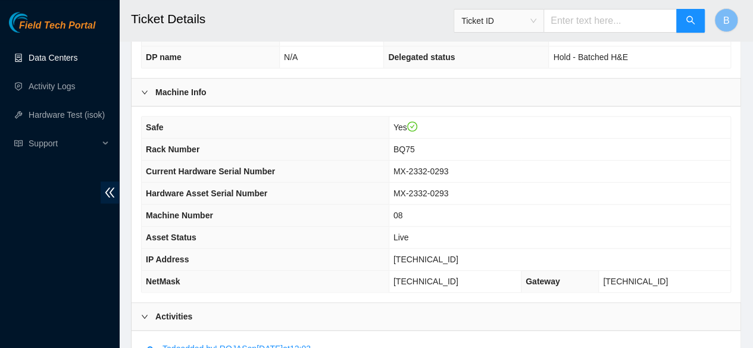
click at [45, 55] on link "Data Centers" at bounding box center [53, 58] width 49 height 10
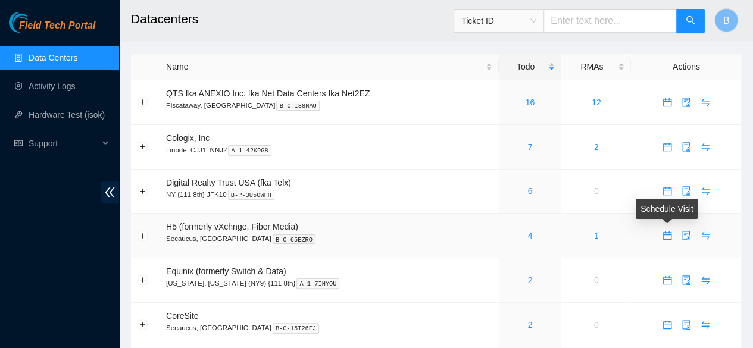
click at [667, 238] on icon "calendar" at bounding box center [668, 236] width 10 height 10
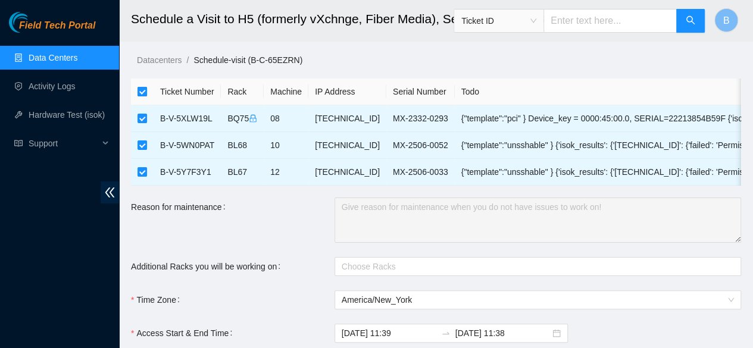
click at [138, 92] on input "checkbox" at bounding box center [143, 92] width 10 height 10
checkbox input "false"
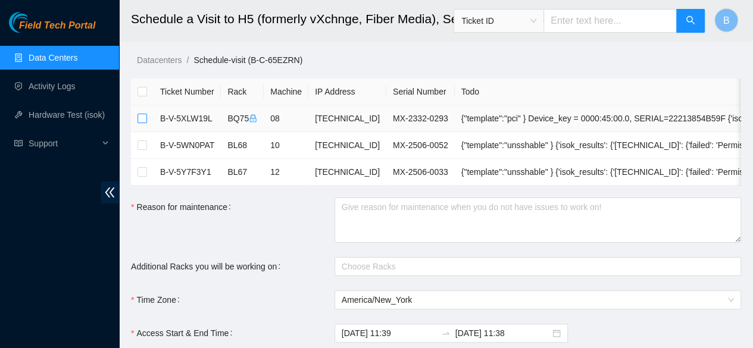
click at [142, 117] on input "checkbox" at bounding box center [143, 119] width 10 height 10
checkbox input "true"
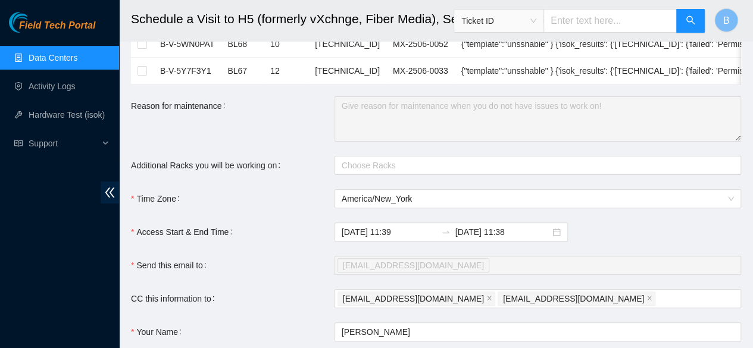
scroll to position [106, 0]
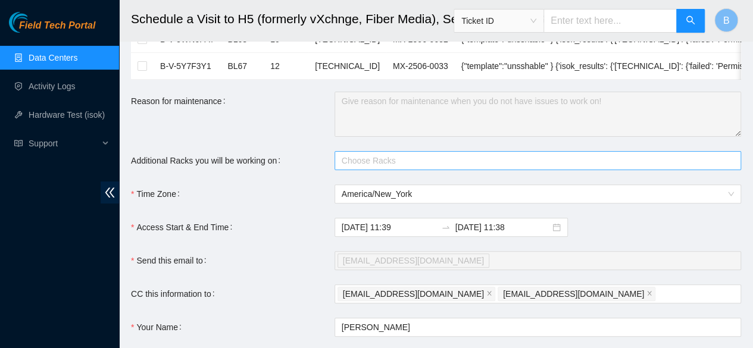
click at [379, 163] on div at bounding box center [532, 161] width 389 height 14
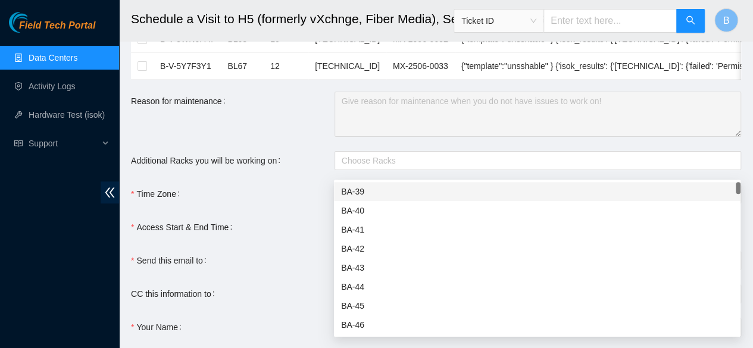
click at [270, 149] on form "Ticket Number Rack Machine IP Address Serial Number Todo B-V-5XLW19L BQ75 08 [T…" at bounding box center [436, 205] width 610 height 464
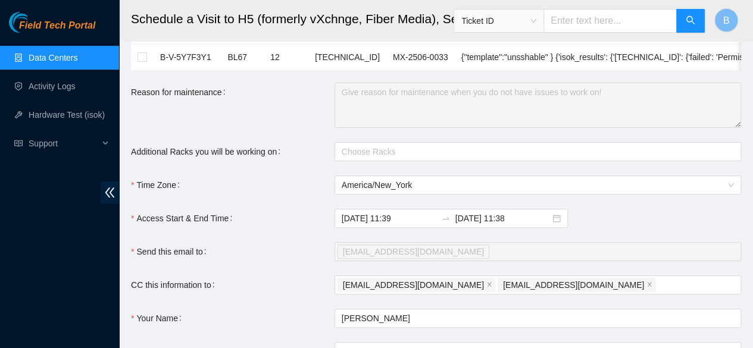
scroll to position [116, 0]
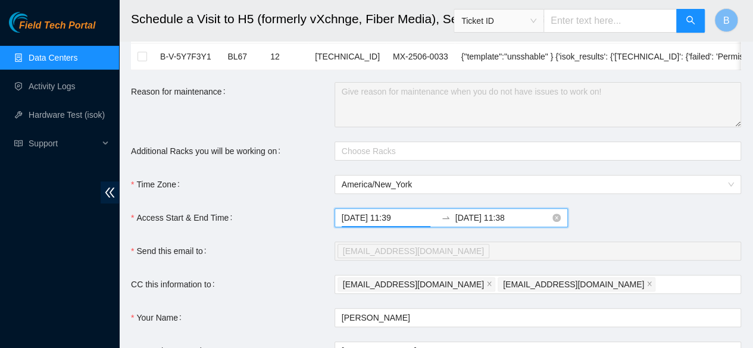
click at [414, 224] on input "2025-10-09 11:39" at bounding box center [389, 217] width 95 height 13
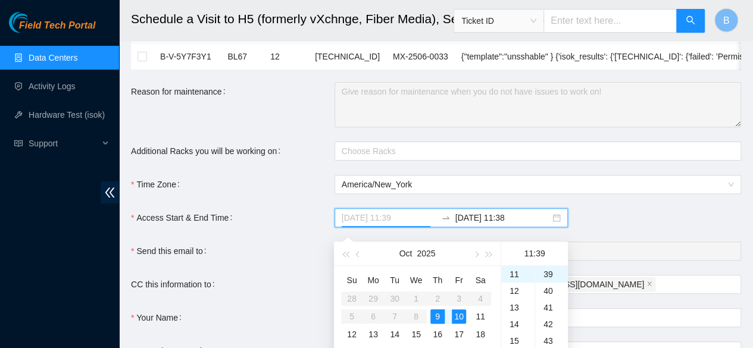
type input "2025-10-09 11:39"
click at [437, 314] on div "9" at bounding box center [438, 317] width 14 height 14
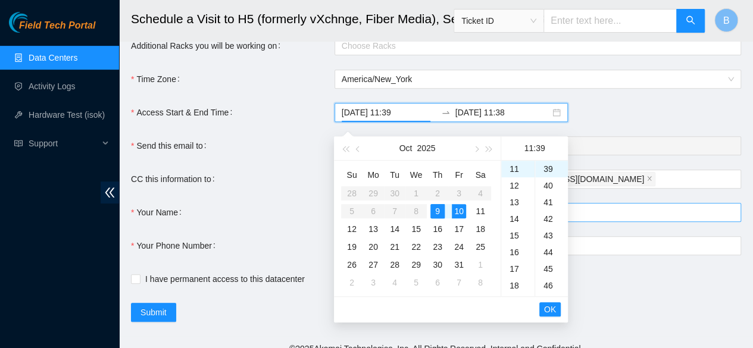
scroll to position [223, 0]
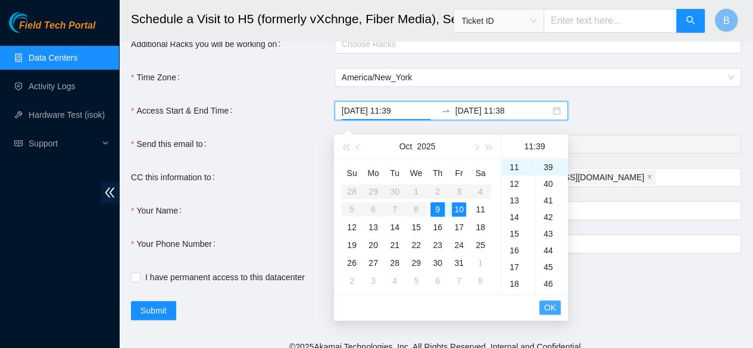
click at [553, 308] on span "OK" at bounding box center [550, 307] width 12 height 13
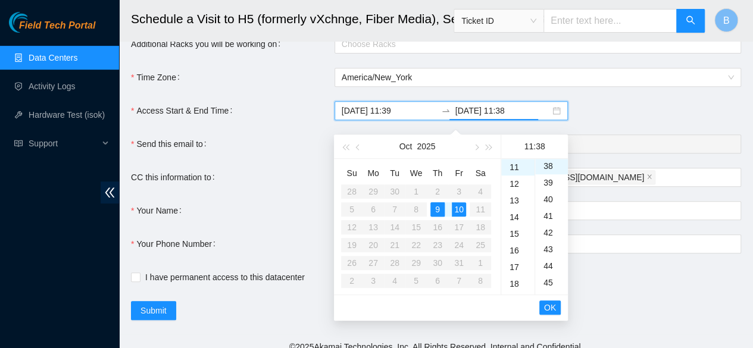
scroll to position [634, 0]
click at [435, 213] on div "9" at bounding box center [438, 209] width 14 height 14
click at [517, 283] on div "18" at bounding box center [517, 284] width 33 height 17
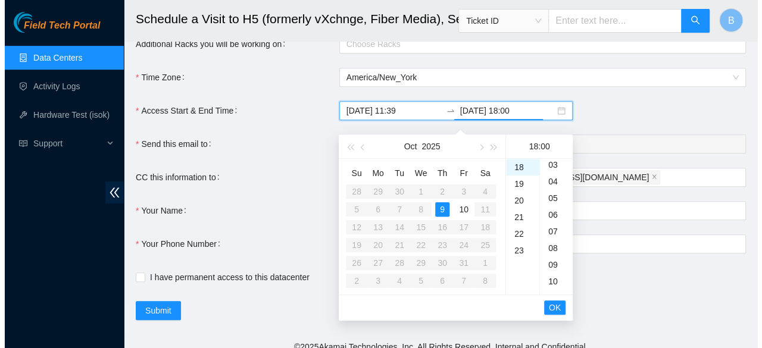
scroll to position [0, 0]
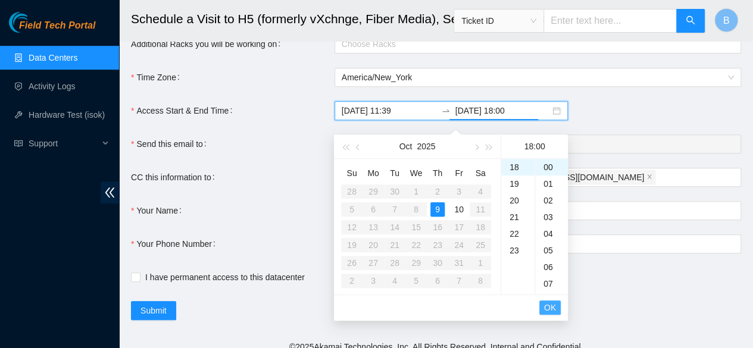
click at [548, 308] on span "OK" at bounding box center [550, 307] width 12 height 13
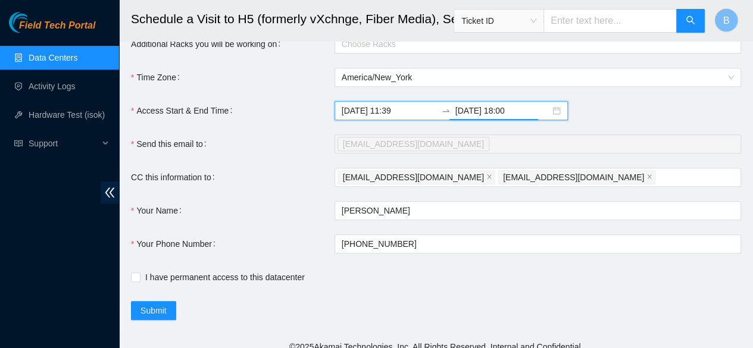
type input "2025-10-09 18:00"
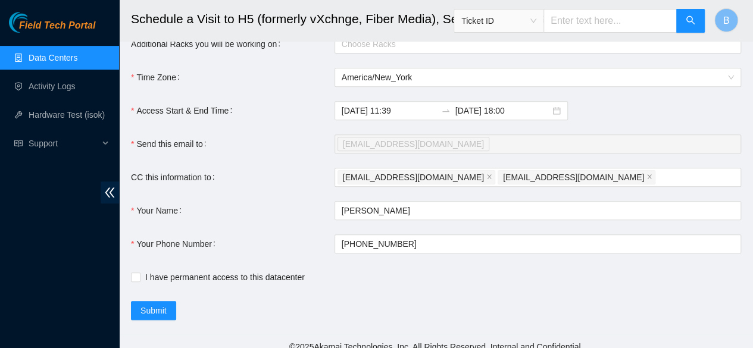
click at [130, 286] on main "Schedule a Visit to H5 (formerly vXchnge, Fiber Media), Secaucus, NJ Ticket ID …" at bounding box center [436, 55] width 634 height 557
click at [131, 281] on input "I have permanent access to this datacenter" at bounding box center [135, 277] width 8 height 8
checkbox input "true"
click at [132, 314] on button "Submit" at bounding box center [153, 310] width 45 height 19
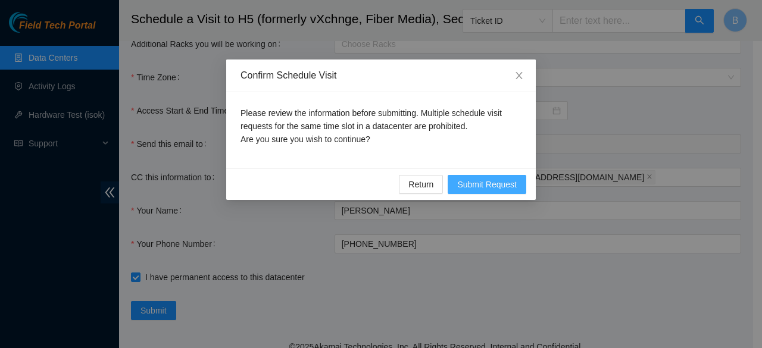
click at [492, 181] on span "Submit Request" at bounding box center [487, 184] width 60 height 13
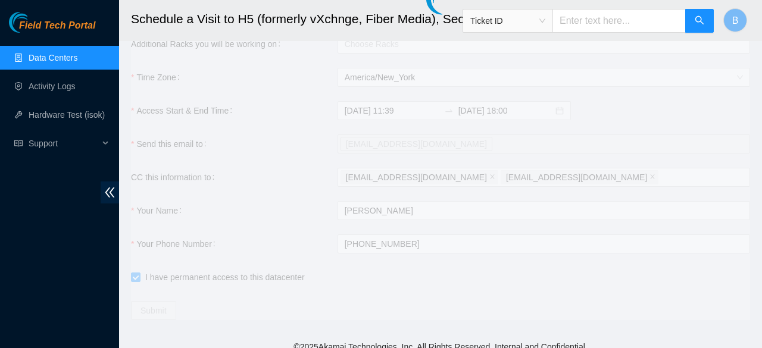
type input "2025-10-09 11:40"
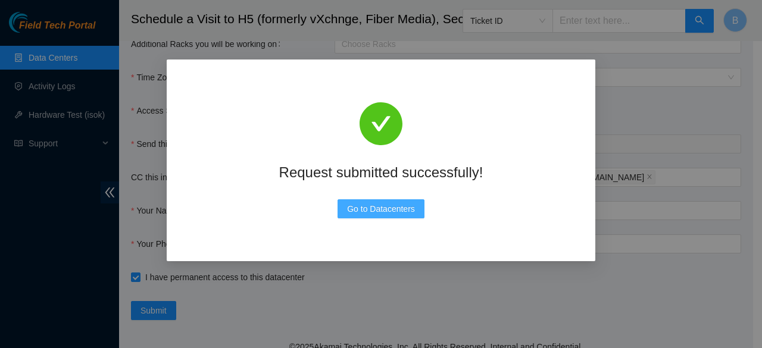
click at [401, 215] on span "Go to Datacenters" at bounding box center [381, 208] width 68 height 13
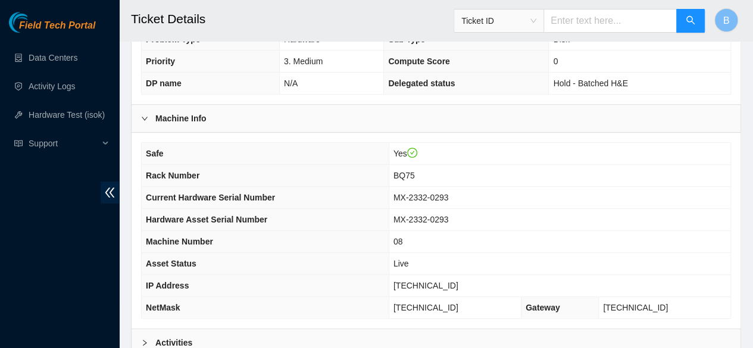
scroll to position [396, 0]
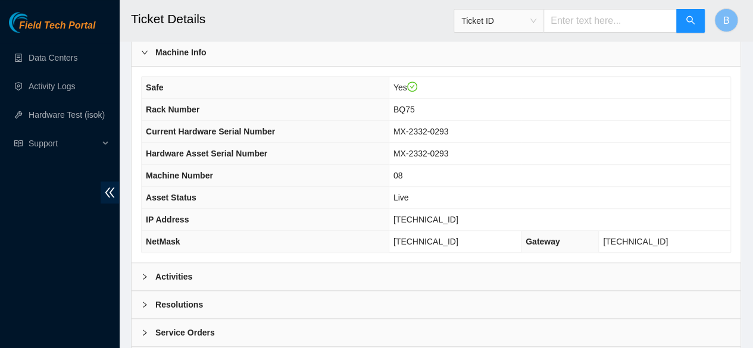
click at [185, 283] on b "Activities" at bounding box center [173, 276] width 37 height 13
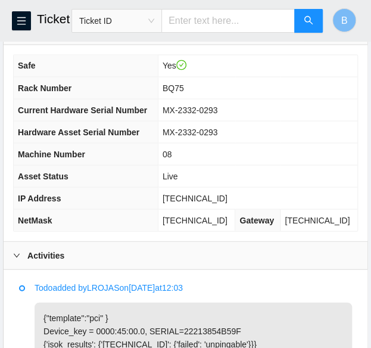
scroll to position [466, 0]
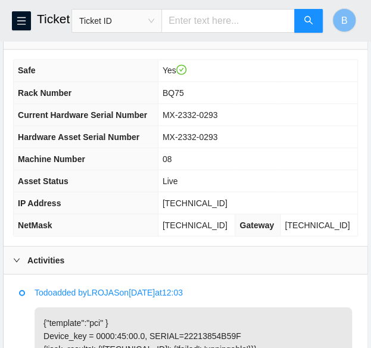
click at [205, 207] on span "[TECHNICAL_ID]" at bounding box center [195, 203] width 65 height 10
click at [207, 207] on span "[TECHNICAL_ID]" at bounding box center [195, 203] width 65 height 10
copy span "[TECHNICAL_ID]"
click at [202, 229] on span "[TECHNICAL_ID]" at bounding box center [195, 225] width 65 height 10
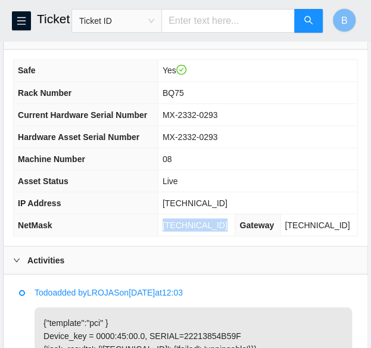
click at [202, 229] on span "[TECHNICAL_ID]" at bounding box center [195, 225] width 65 height 10
copy span "[TECHNICAL_ID]"
click at [182, 97] on span "BQ75" at bounding box center [173, 93] width 21 height 10
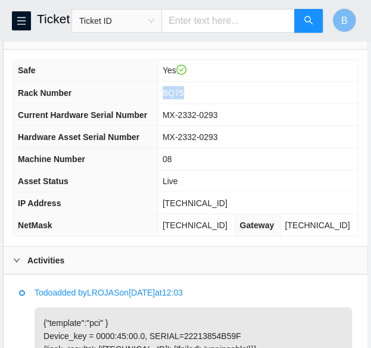
copy span "BQ75"
click at [172, 163] on span "08" at bounding box center [168, 159] width 10 height 10
copy span "08"
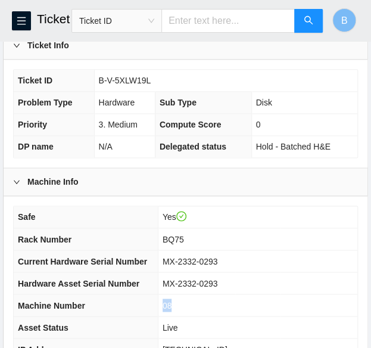
scroll to position [318, 0]
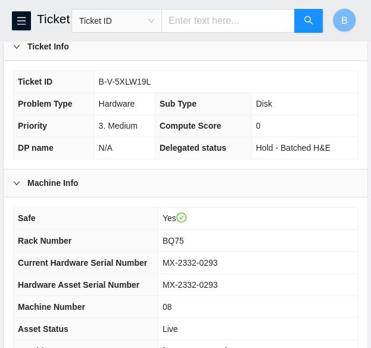
click at [128, 86] on span "B-V-5XLW19L" at bounding box center [125, 82] width 52 height 10
copy span "B-V-5XLW19L"
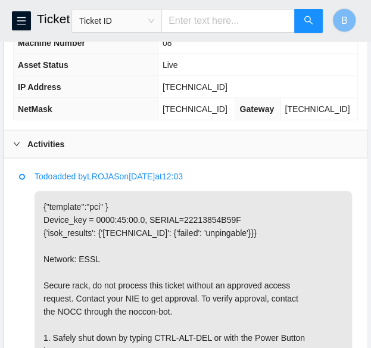
scroll to position [655, 0]
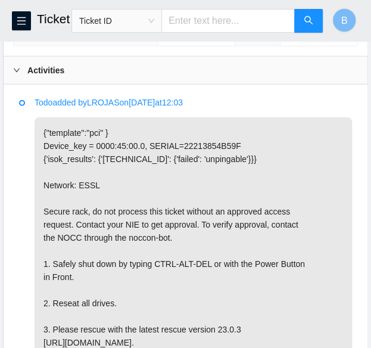
click at [300, 172] on p "{"template":"pci" } Device_key = 0000:45:00.0, SERIAL=22213854B59F {'isok_resul…" at bounding box center [193, 270] width 317 height 306
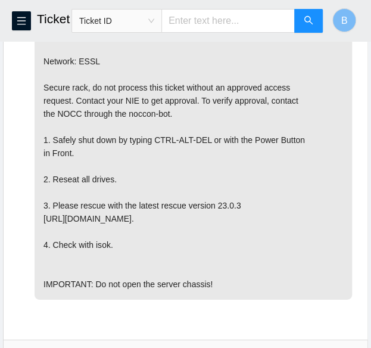
scroll to position [773, 0]
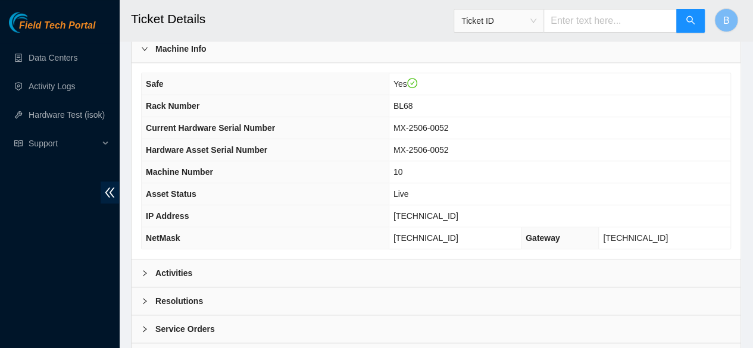
scroll to position [406, 0]
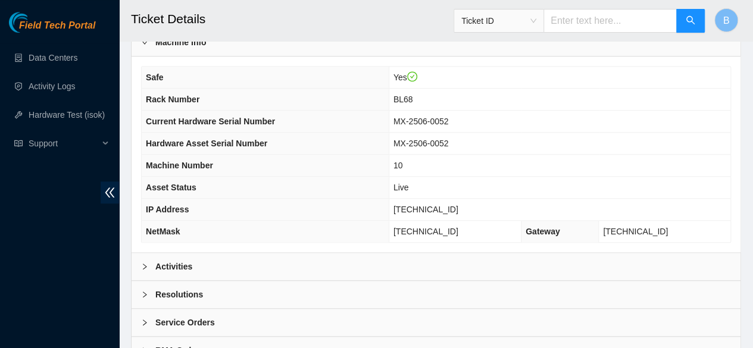
click at [180, 269] on b "Activities" at bounding box center [173, 266] width 37 height 13
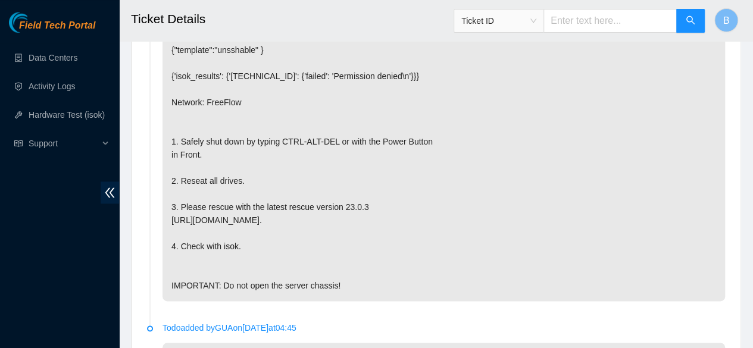
scroll to position [688, 0]
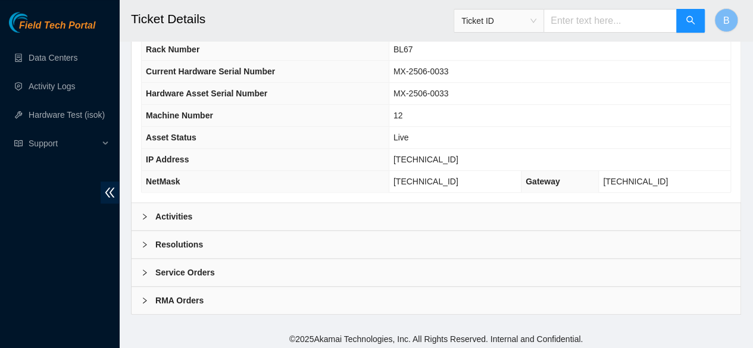
scroll to position [466, 0]
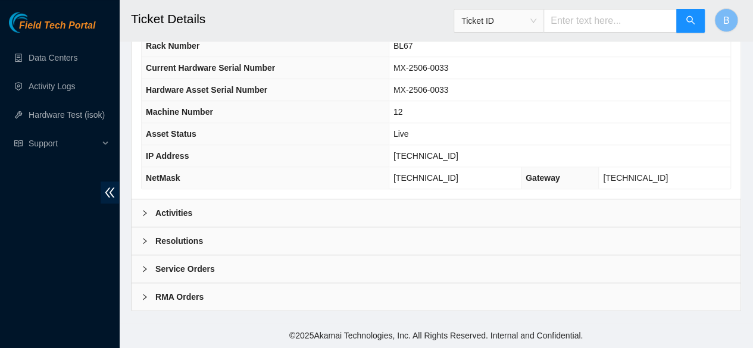
click at [177, 222] on div "Activities" at bounding box center [436, 212] width 609 height 27
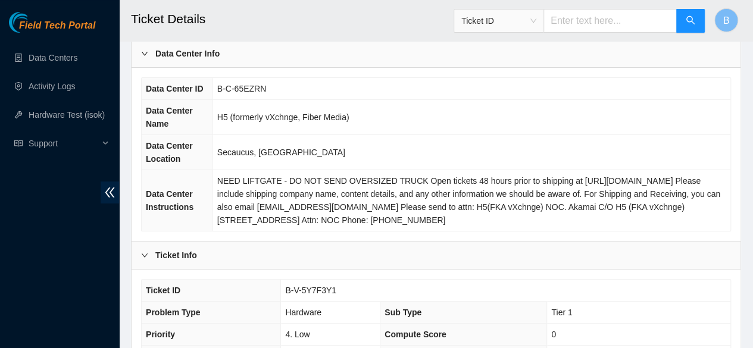
scroll to position [49, 0]
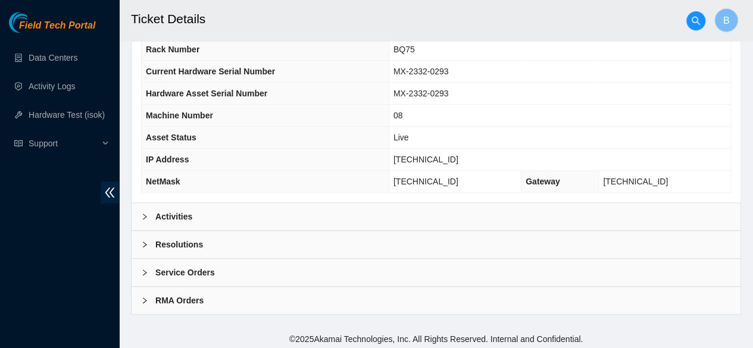
scroll to position [466, 0]
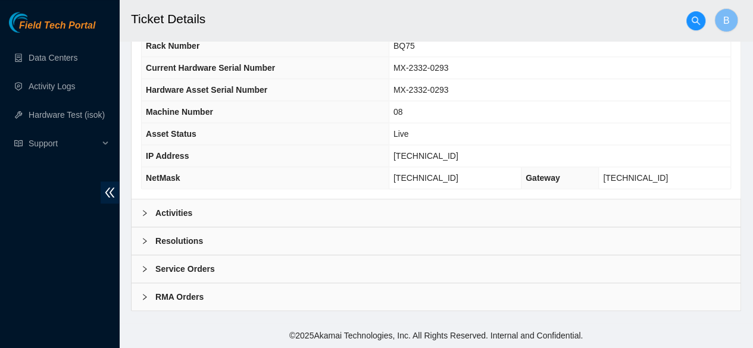
click at [154, 237] on div at bounding box center [148, 241] width 14 height 13
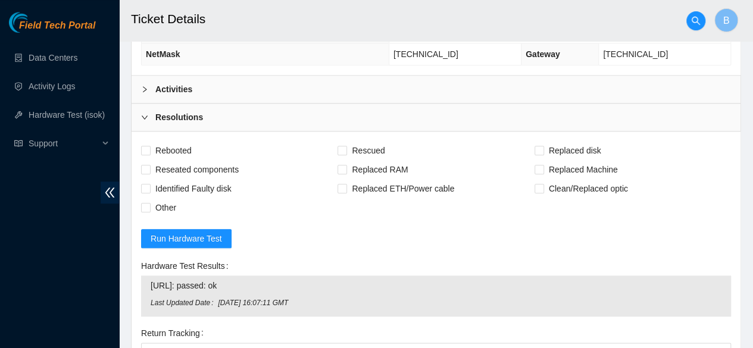
scroll to position [584, 0]
click at [151, 157] on span "Rebooted" at bounding box center [174, 150] width 46 height 19
click at [149, 154] on input "Rebooted" at bounding box center [145, 149] width 8 height 8
checkbox input "true"
click at [145, 173] on input "Reseated components" at bounding box center [145, 168] width 8 height 8
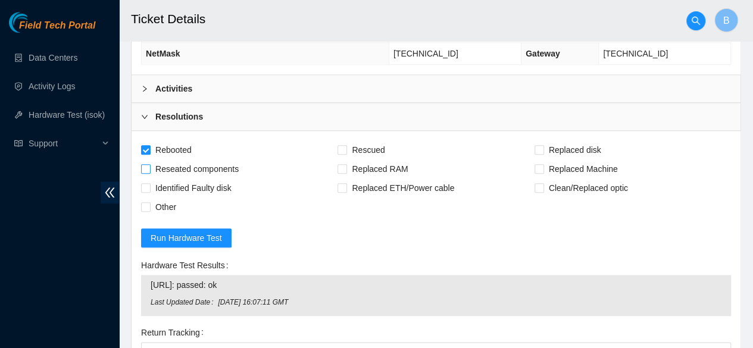
checkbox input "true"
click at [346, 155] on span at bounding box center [343, 150] width 10 height 10
click at [346, 154] on input "Rescued" at bounding box center [342, 149] width 8 height 8
checkbox input "true"
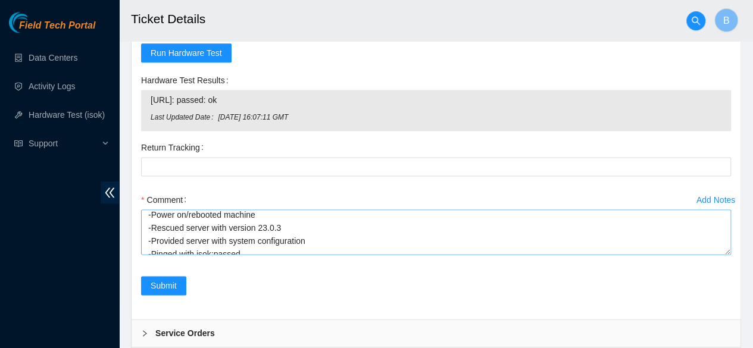
scroll to position [52, 0]
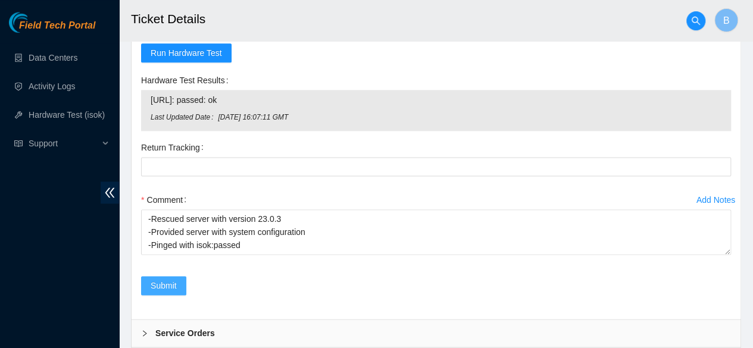
click at [158, 295] on button "Submit" at bounding box center [163, 285] width 45 height 19
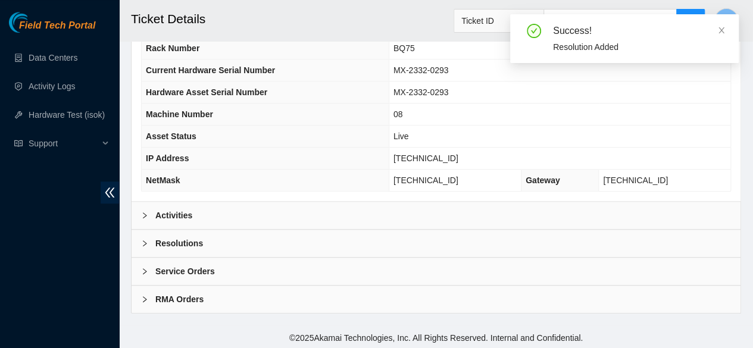
scroll to position [459, 0]
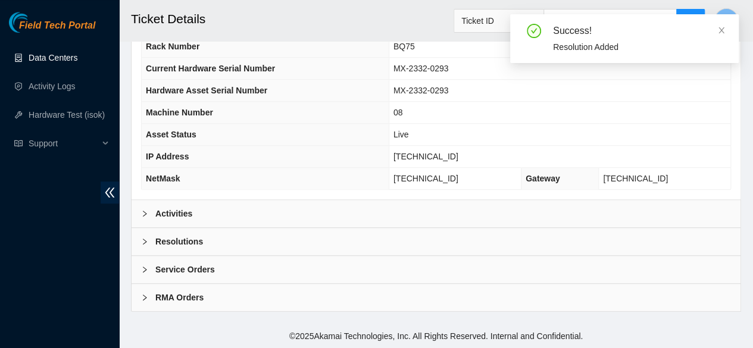
click at [52, 58] on link "Data Centers" at bounding box center [53, 58] width 49 height 10
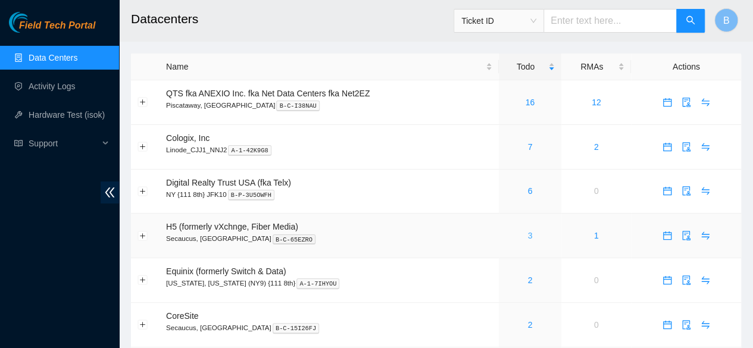
click at [379, 237] on link "3" at bounding box center [530, 236] width 5 height 10
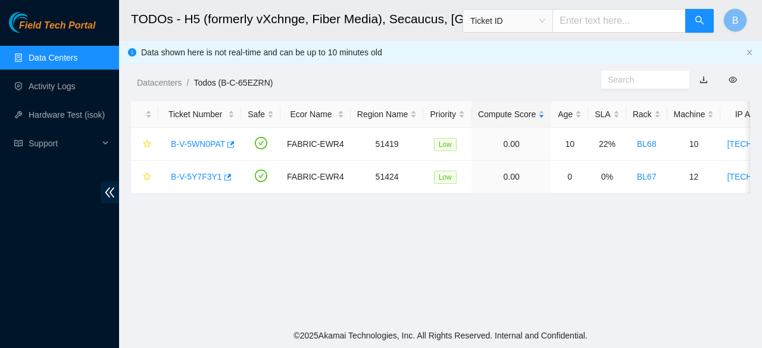
click at [45, 56] on link "Data Centers" at bounding box center [53, 58] width 49 height 10
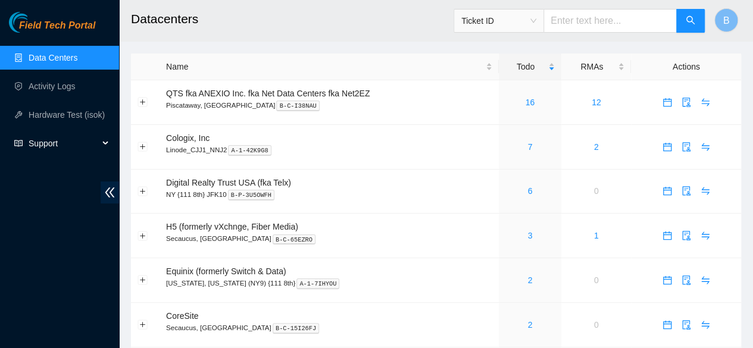
click at [40, 145] on span "Support" at bounding box center [64, 144] width 70 height 24
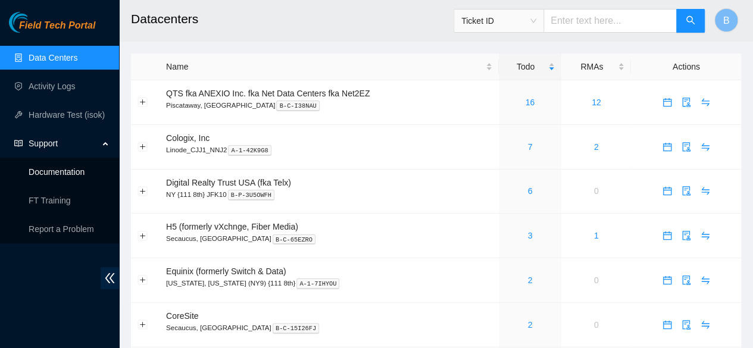
click at [55, 177] on link "Documentation" at bounding box center [57, 172] width 56 height 10
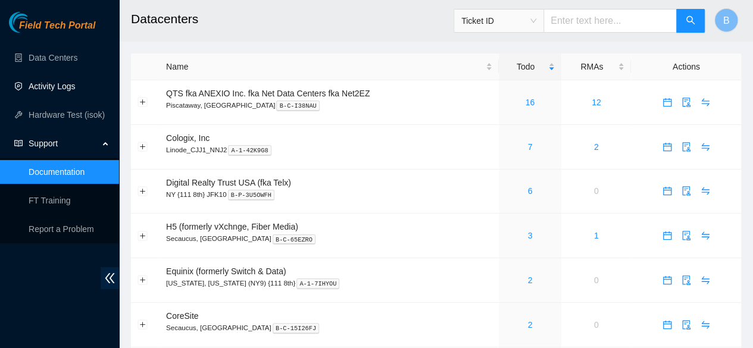
click at [48, 82] on link "Activity Logs" at bounding box center [52, 87] width 47 height 10
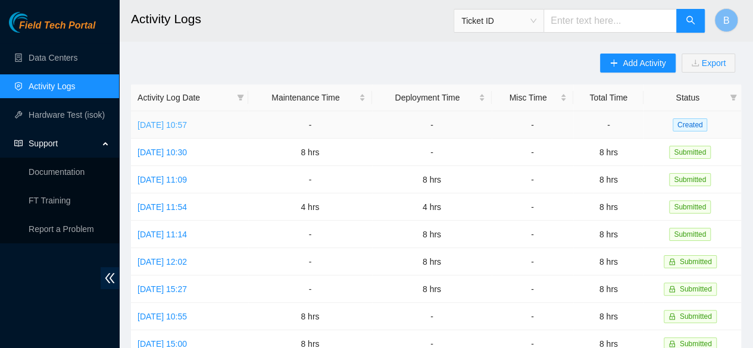
click at [177, 129] on link "[DATE] 10:57" at bounding box center [162, 125] width 49 height 10
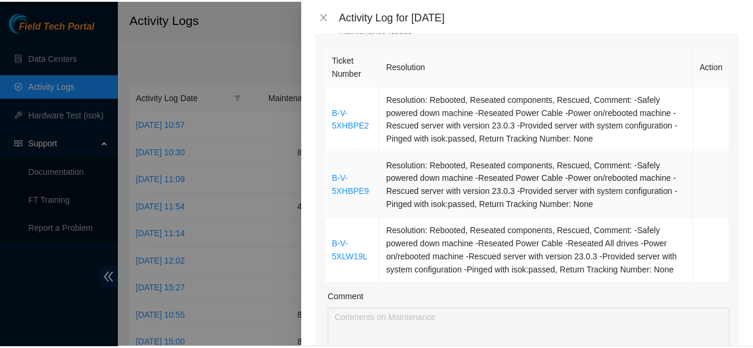
scroll to position [176, 0]
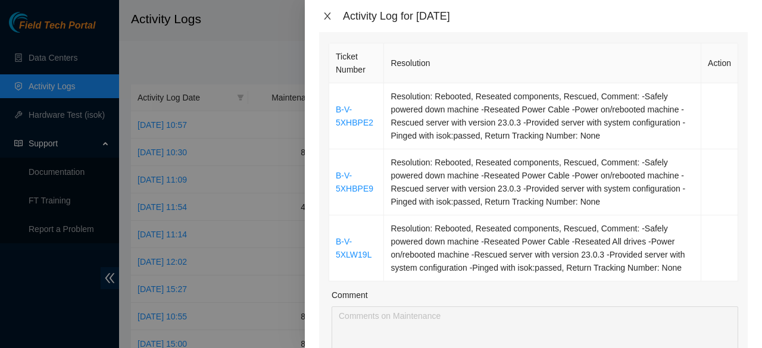
click at [329, 17] on icon "close" at bounding box center [328, 16] width 10 height 10
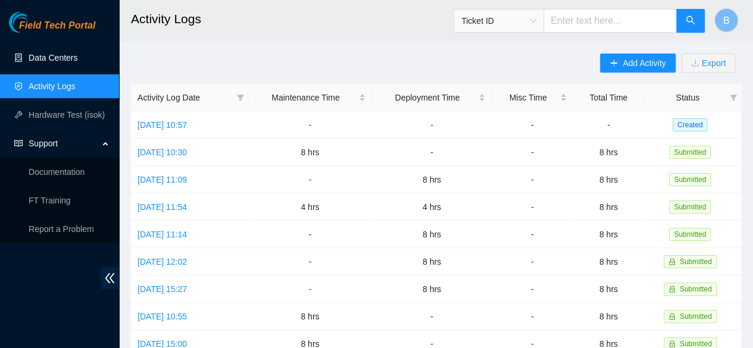
click at [54, 56] on link "Data Centers" at bounding box center [53, 58] width 49 height 10
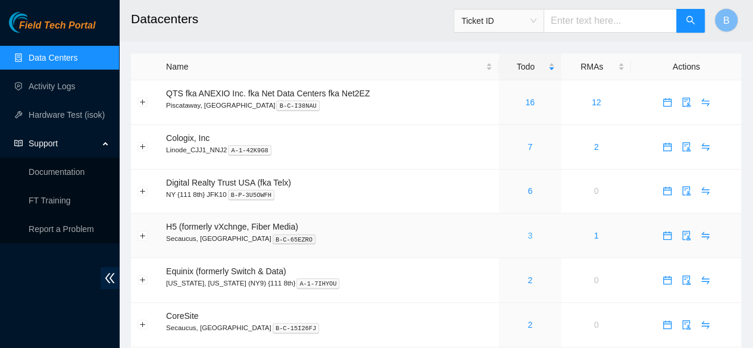
click at [379, 239] on link "3" at bounding box center [530, 236] width 5 height 10
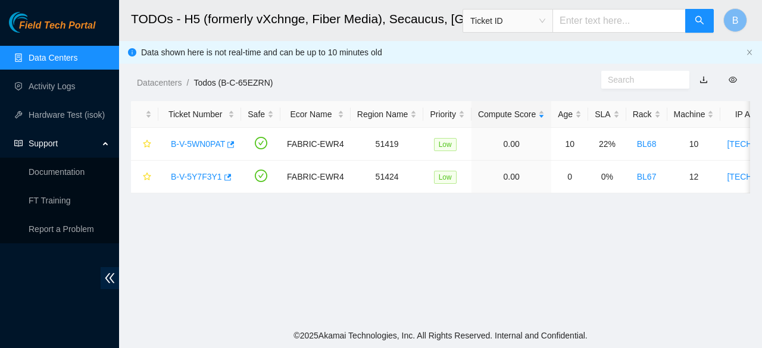
click at [41, 59] on link "Data Centers" at bounding box center [53, 58] width 49 height 10
click at [54, 60] on link "Data Centers" at bounding box center [53, 58] width 49 height 10
